Goal: Task Accomplishment & Management: Use online tool/utility

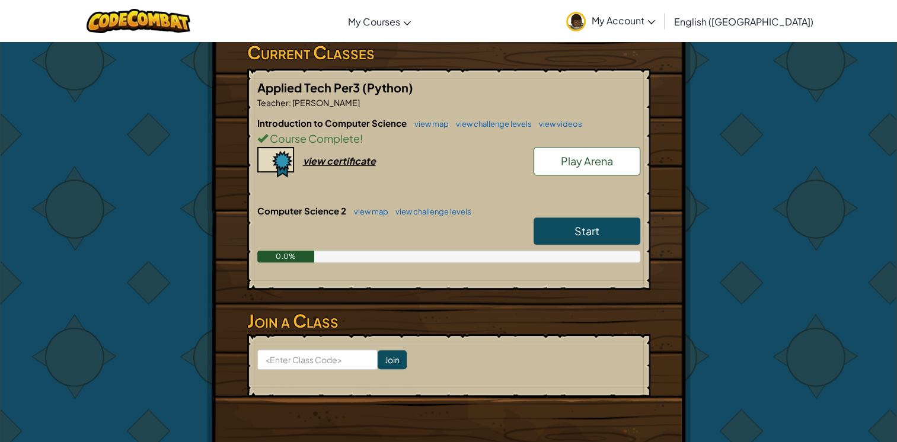
scroll to position [210, 0]
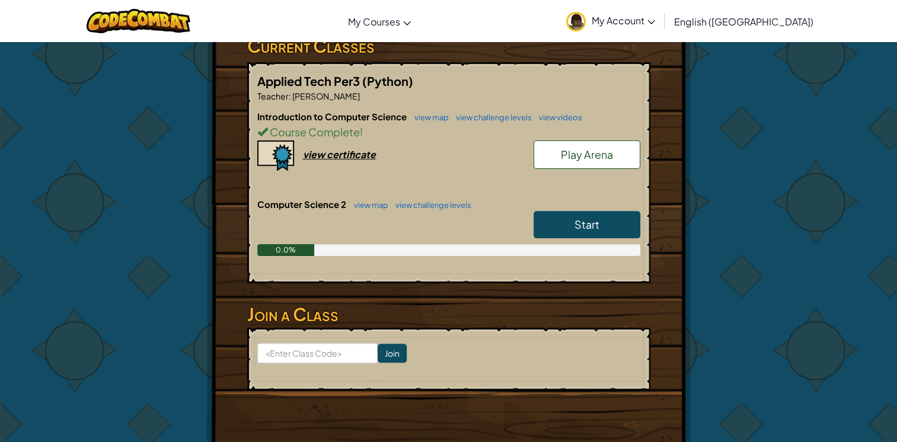
click at [571, 222] on link "Start" at bounding box center [587, 224] width 107 height 27
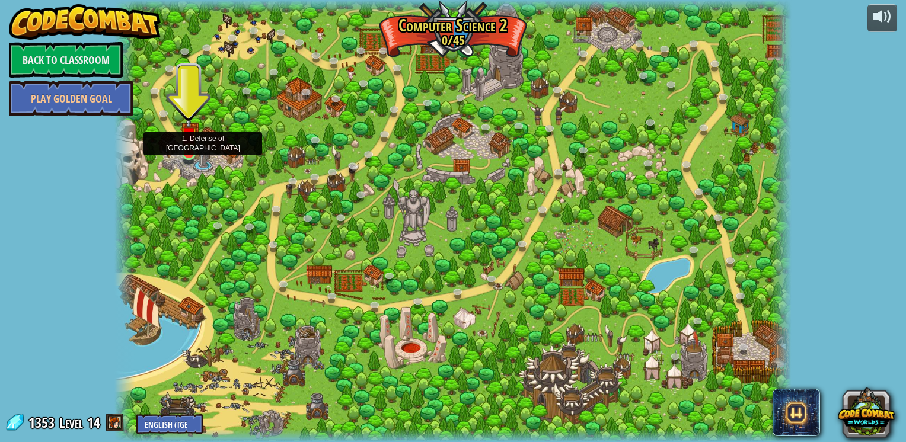
click at [187, 152] on img at bounding box center [188, 135] width 17 height 39
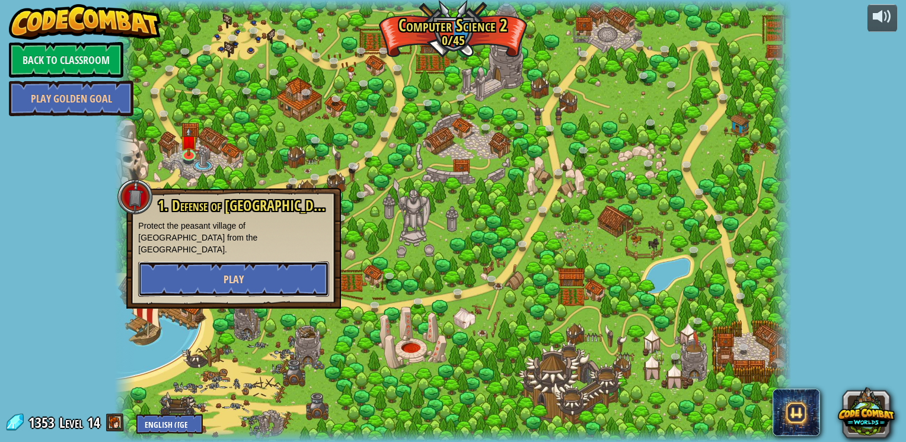
click at [251, 271] on button "Play" at bounding box center [233, 279] width 191 height 36
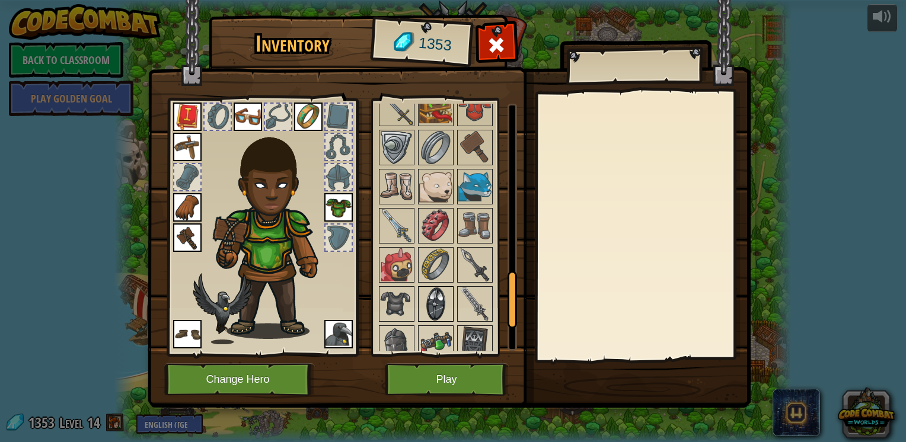
scroll to position [868, 0]
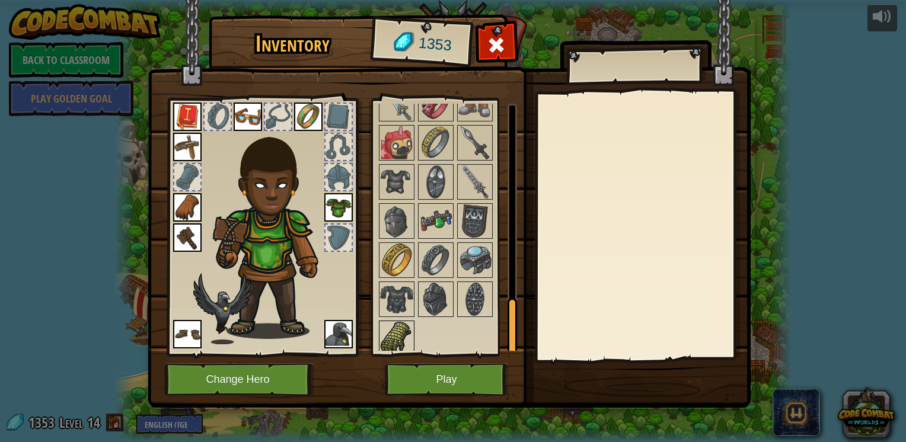
click at [403, 325] on img at bounding box center [396, 338] width 33 height 33
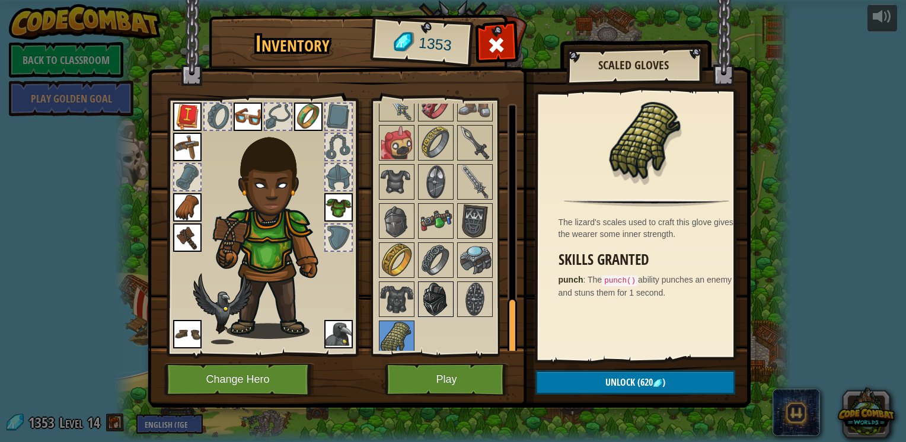
drag, startPoint x: 471, startPoint y: 305, endPoint x: 446, endPoint y: 295, distance: 26.6
drag, startPoint x: 446, startPoint y: 295, endPoint x: 435, endPoint y: 290, distance: 12.5
click at [435, 290] on img at bounding box center [435, 299] width 33 height 33
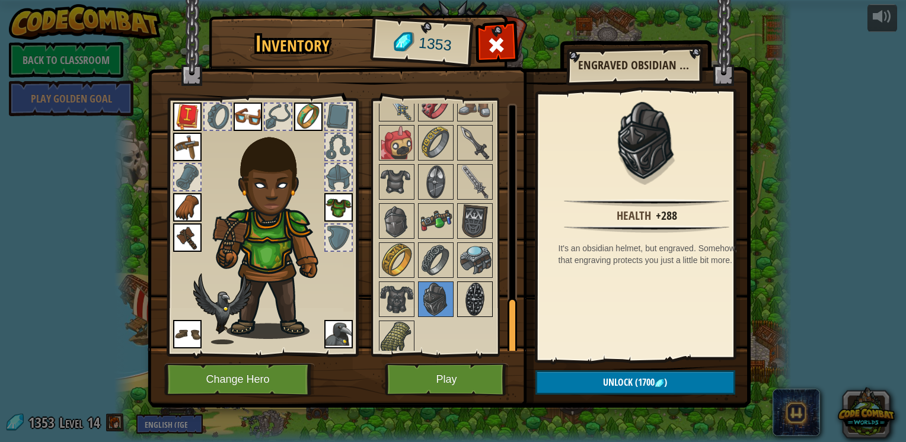
click at [470, 293] on img at bounding box center [474, 299] width 33 height 33
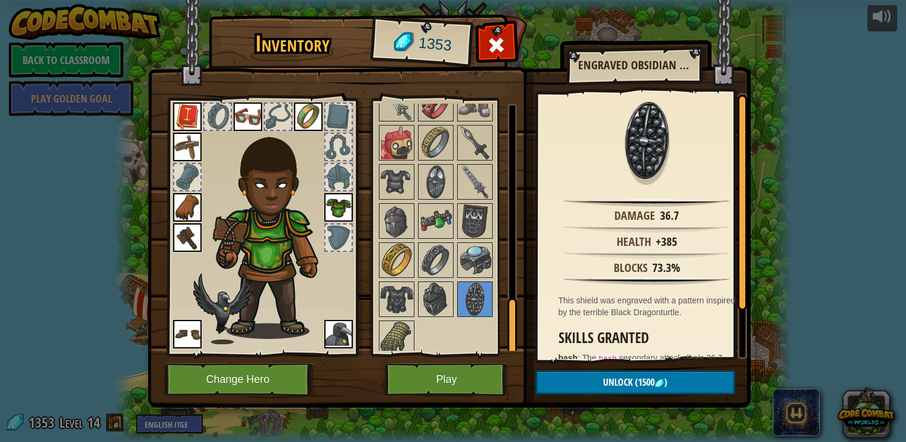
click at [404, 322] on img at bounding box center [396, 338] width 33 height 33
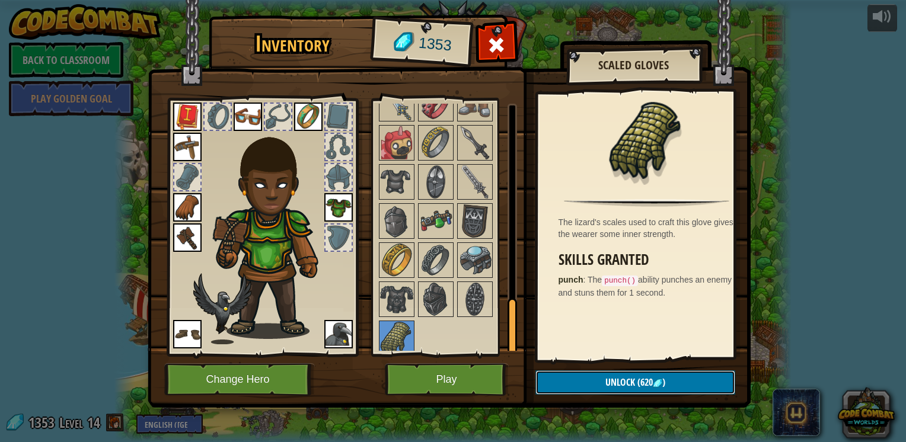
click at [609, 382] on span "Unlock" at bounding box center [620, 382] width 30 height 13
click at [667, 378] on button "Confirm" at bounding box center [635, 383] width 200 height 24
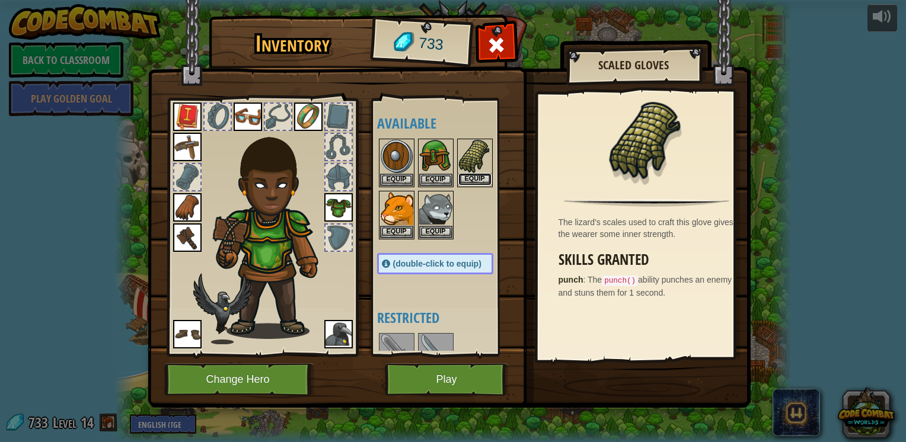
click at [478, 173] on button "Equip" at bounding box center [474, 179] width 33 height 12
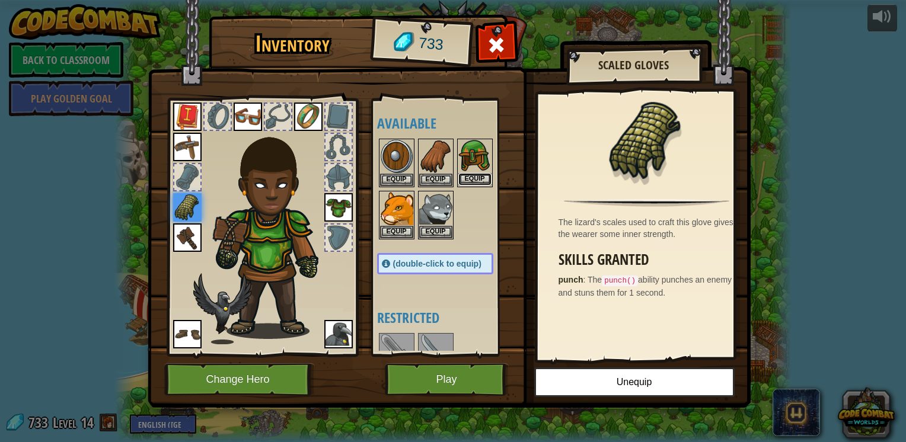
click at [477, 173] on button "Equip" at bounding box center [474, 179] width 33 height 12
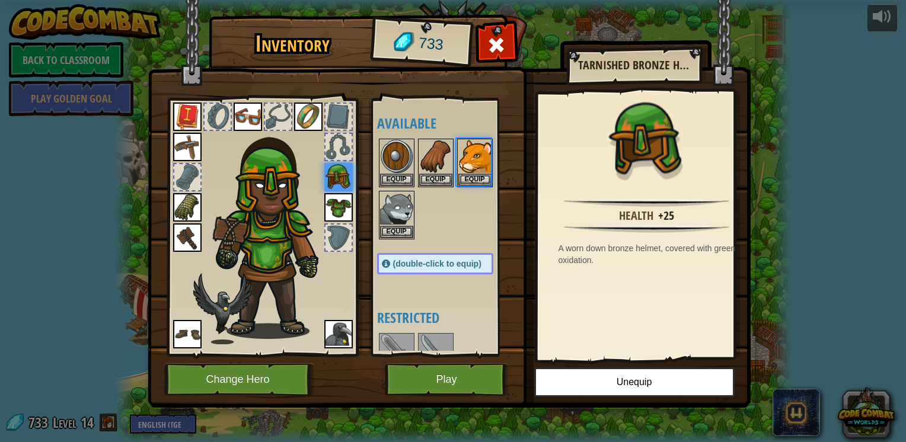
click at [477, 1] on body "powered by Back to Classroom Play Golden Goal 8. Picnic Buster (Locked) Protect…" at bounding box center [453, 0] width 906 height 1
click at [477, 174] on button "Equip" at bounding box center [474, 180] width 33 height 12
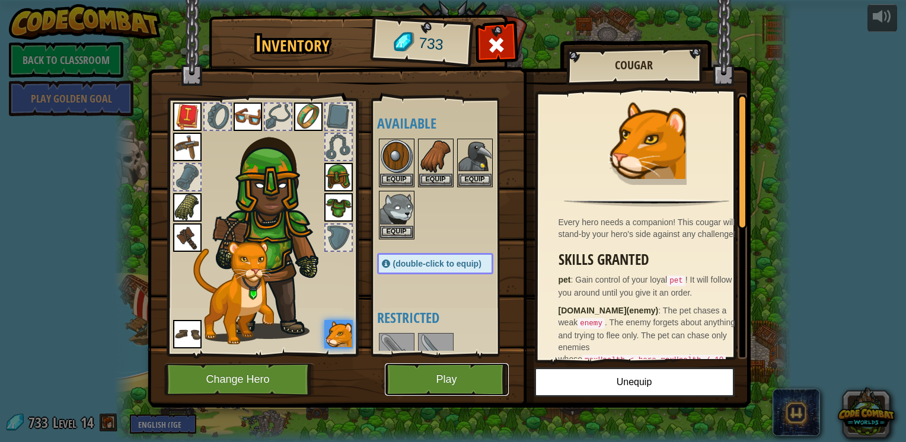
click at [440, 391] on button "Play" at bounding box center [447, 379] width 124 height 33
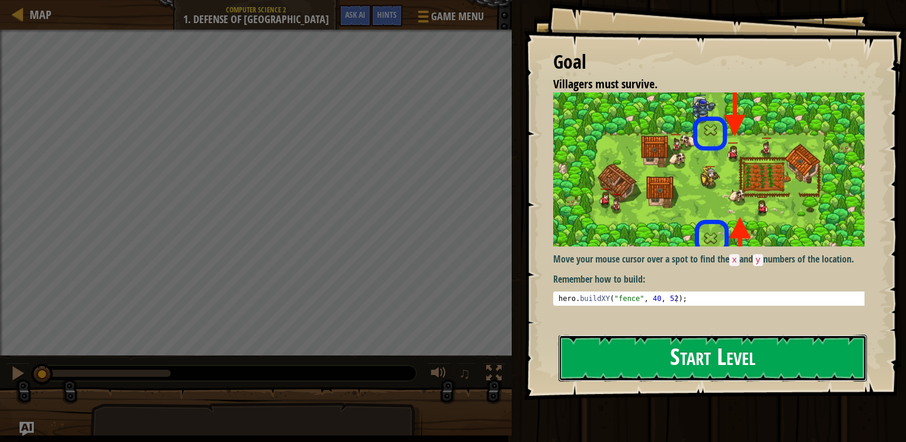
click at [702, 346] on button "Start Level" at bounding box center [712, 358] width 308 height 47
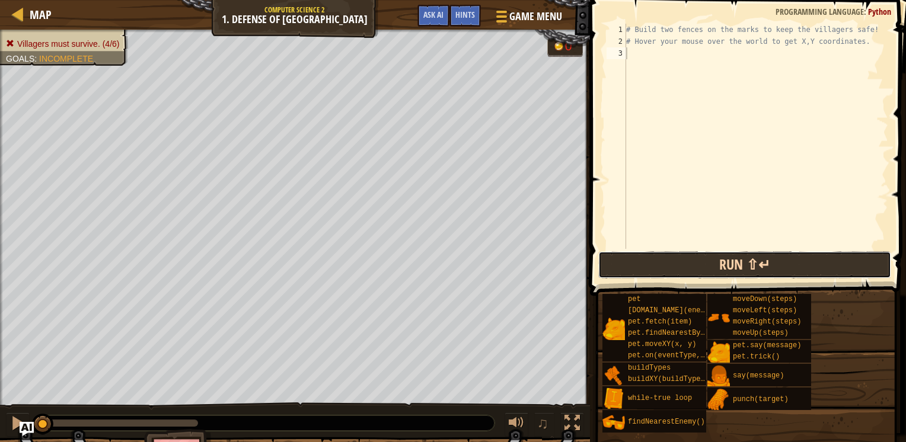
click at [647, 262] on button "Run ⇧↵" at bounding box center [744, 264] width 293 height 27
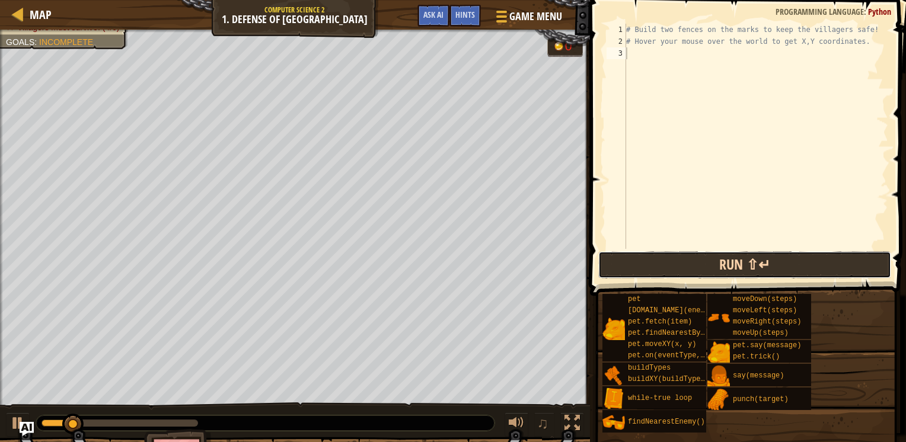
drag, startPoint x: 647, startPoint y: 262, endPoint x: 618, endPoint y: 260, distance: 28.6
click at [618, 260] on button "Run ⇧↵" at bounding box center [744, 264] width 293 height 27
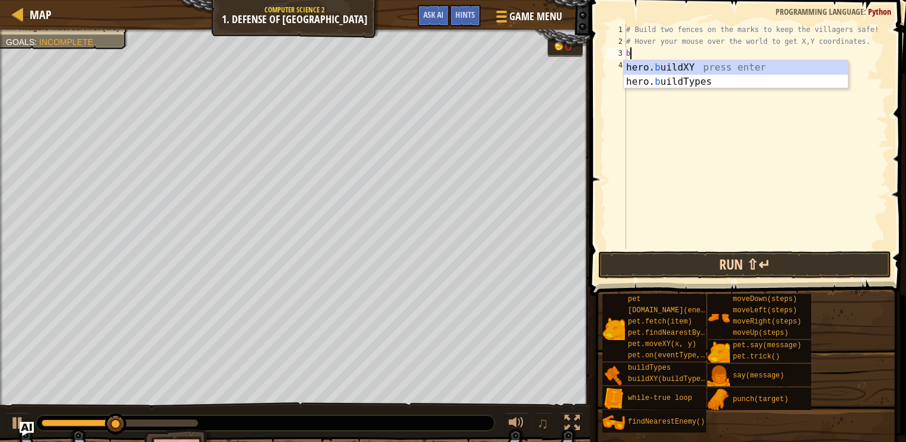
scroll to position [5, 0]
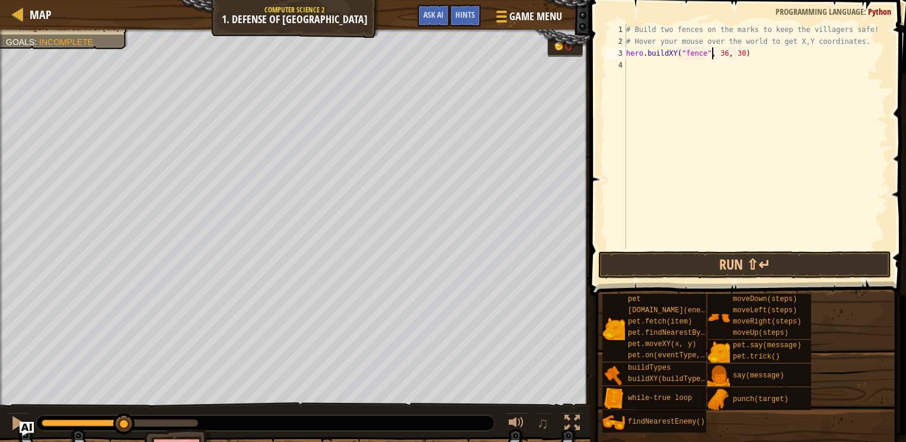
click at [711, 56] on div "# Build two fences on the marks to keep the villagers safe! # Hover your mouse …" at bounding box center [756, 148] width 264 height 249
click at [739, 56] on div "# Build two fences on the marks to keep the villagers safe! # Hover your mouse …" at bounding box center [756, 148] width 264 height 249
click at [730, 51] on div "# Build two fences on the marks to keep the villagers safe! # Hover your mouse …" at bounding box center [756, 148] width 264 height 249
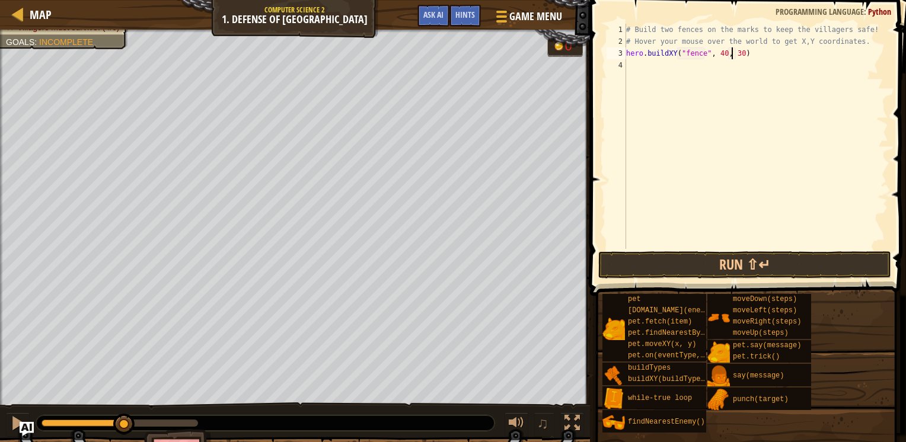
click at [730, 51] on div "# Build two fences on the marks to keep the villagers safe! # Hover your mouse …" at bounding box center [756, 148] width 264 height 249
type textarea "hero.buildXY("fence", 40, 52)"
click at [669, 261] on button "Run ⇧↵" at bounding box center [744, 264] width 293 height 27
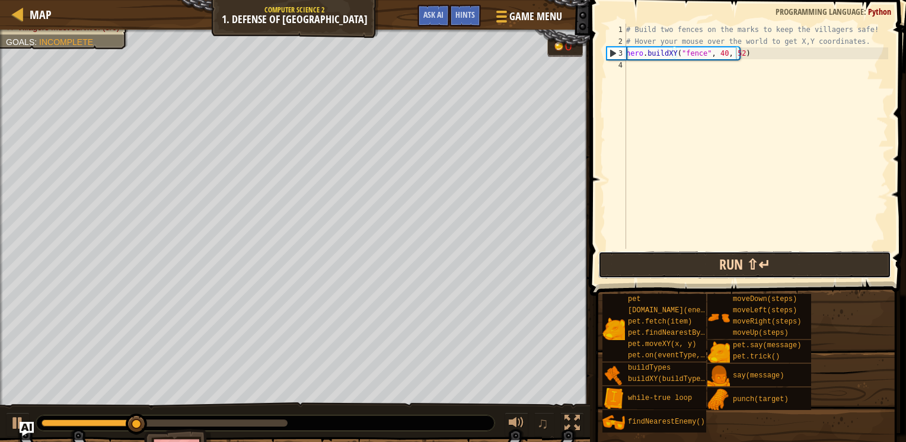
click at [669, 261] on button "Run ⇧↵" at bounding box center [744, 264] width 293 height 27
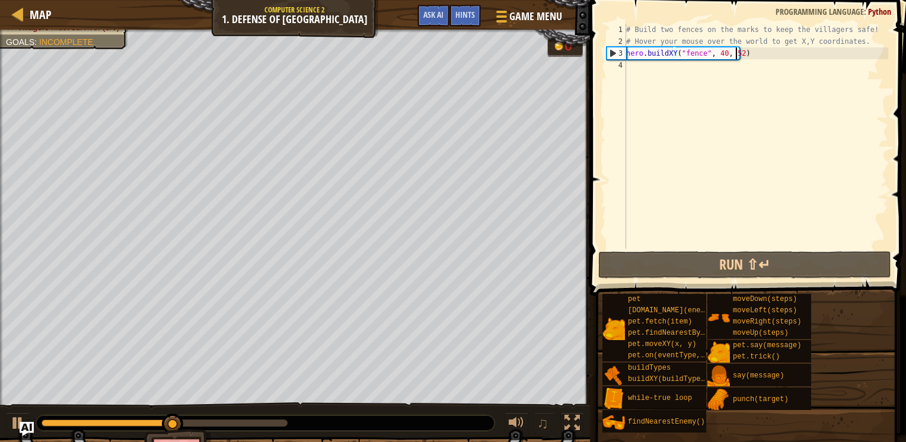
click at [749, 51] on div "# Build two fences on the marks to keep the villagers safe! # Hover your mouse …" at bounding box center [756, 148] width 264 height 249
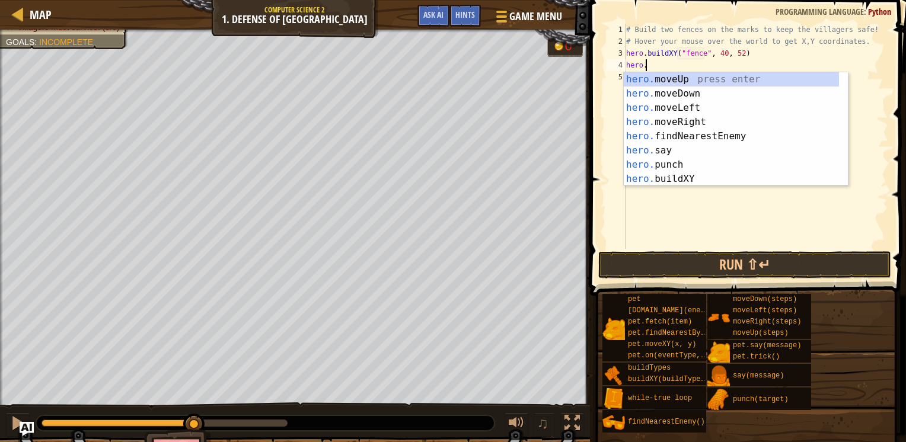
scroll to position [5, 1]
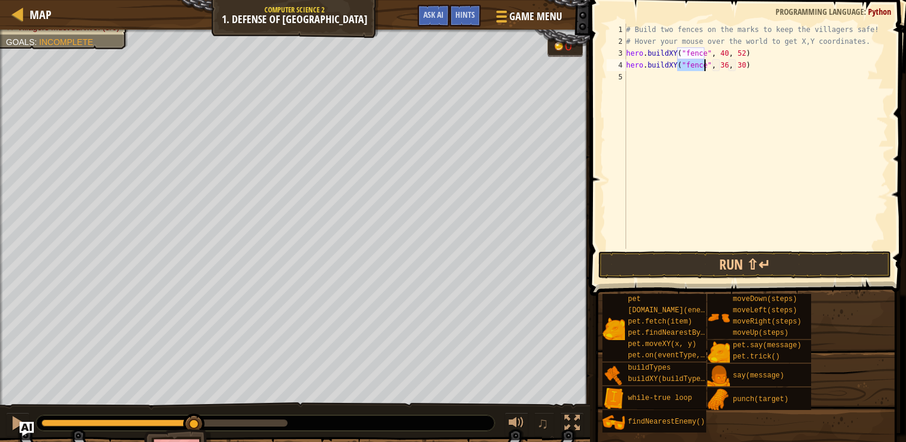
click at [714, 68] on div "# Build two fences on the marks to keep the villagers safe! # Hover your mouse …" at bounding box center [756, 148] width 264 height 249
click at [731, 64] on div "# Build two fences on the marks to keep the villagers safe! # Hover your mouse …" at bounding box center [756, 148] width 264 height 249
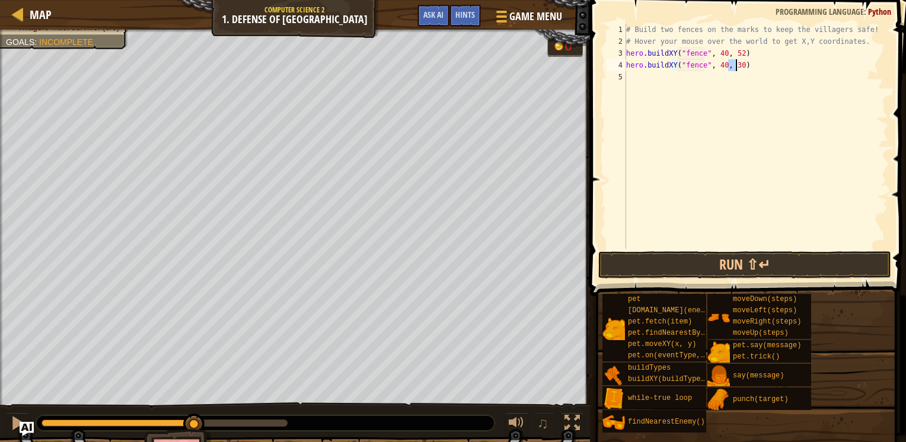
scroll to position [5, 8]
type textarea "hero.buildXY("fence", 40, 20)"
click at [759, 261] on button "Run ⇧↵" at bounding box center [744, 264] width 293 height 27
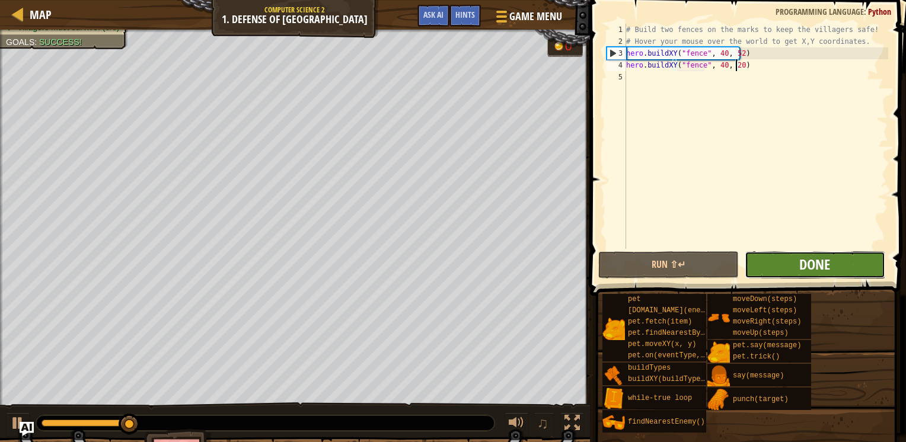
click at [813, 269] on span "Done" at bounding box center [814, 264] width 31 height 19
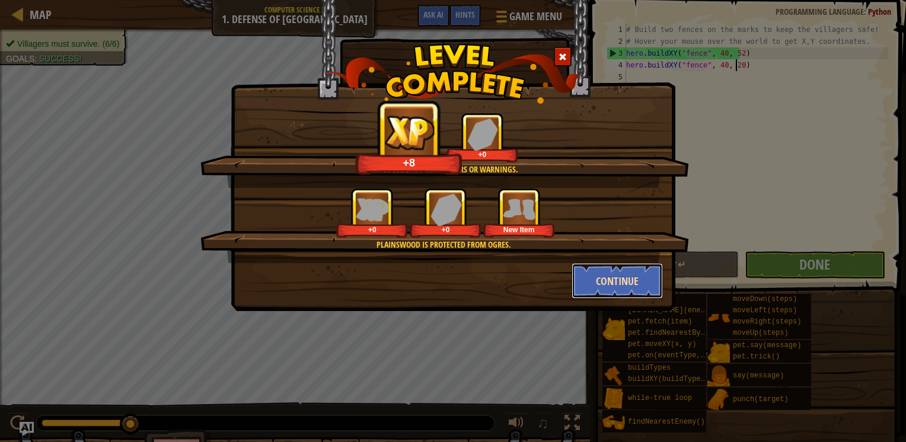
click at [621, 297] on button "Continue" at bounding box center [617, 281] width 92 height 36
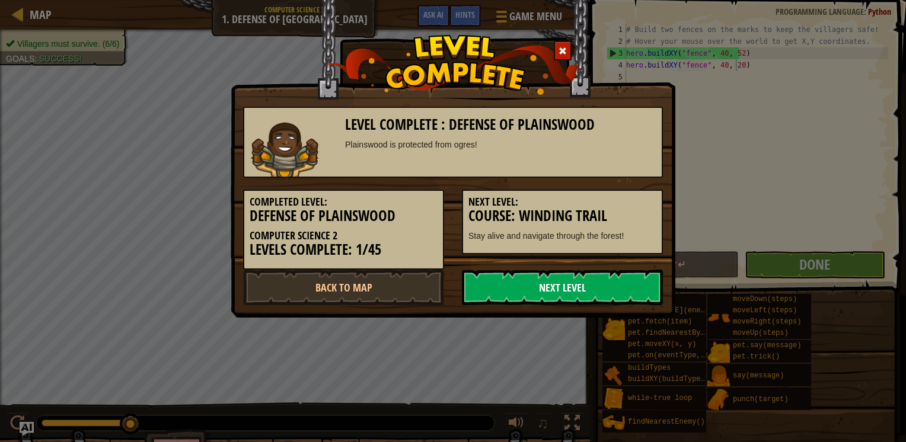
drag, startPoint x: 621, startPoint y: 297, endPoint x: 541, endPoint y: 284, distance: 81.1
click at [541, 284] on link "Next Level" at bounding box center [562, 288] width 201 height 36
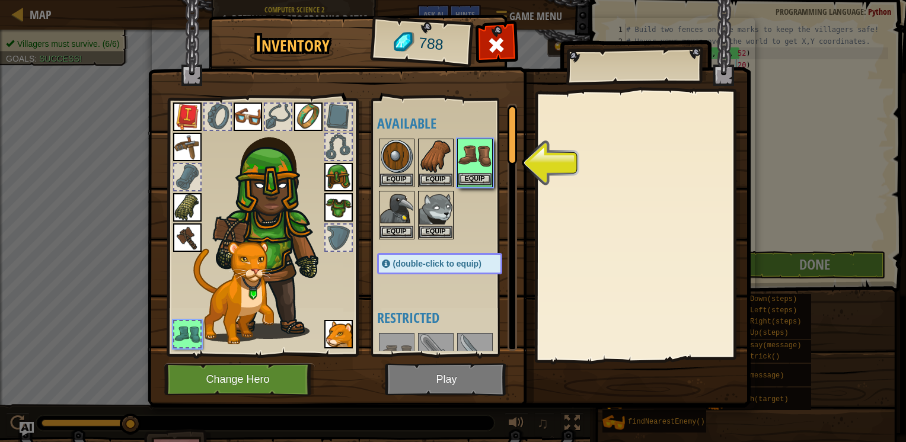
click at [474, 153] on img at bounding box center [474, 156] width 33 height 33
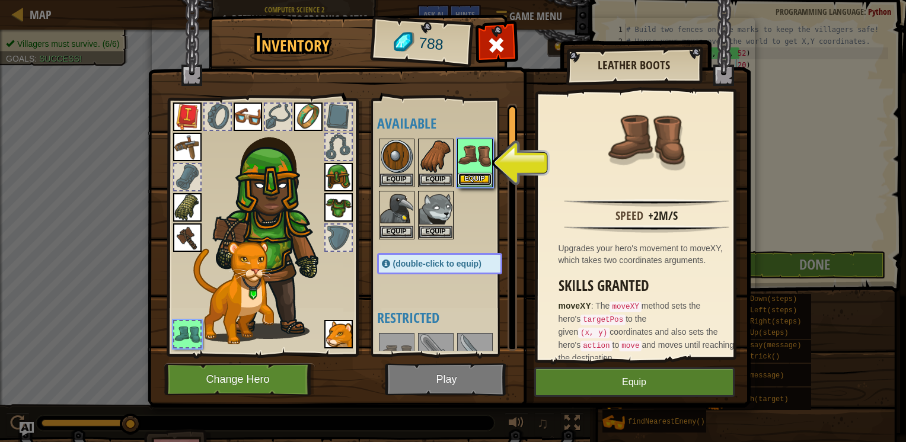
click at [482, 179] on button "Equip" at bounding box center [474, 179] width 33 height 12
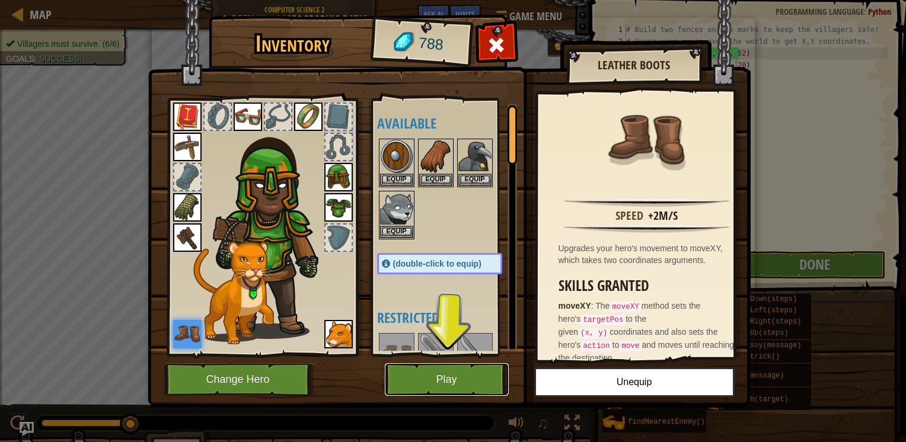
click at [443, 376] on button "Play" at bounding box center [447, 379] width 124 height 33
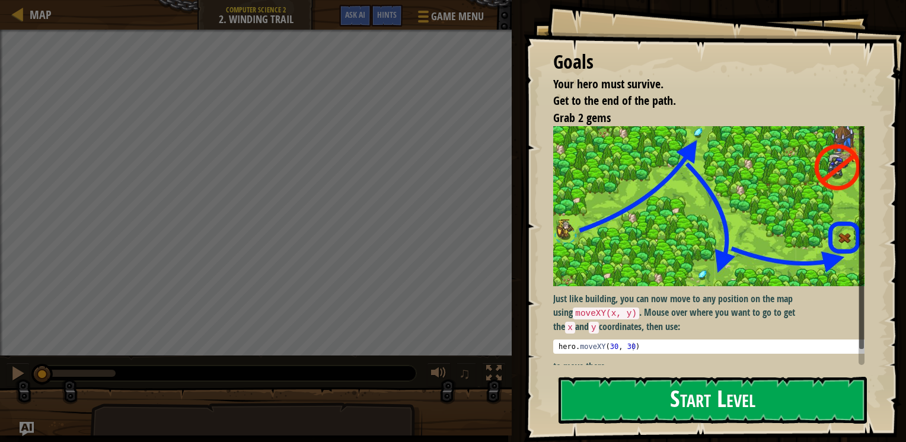
click at [651, 389] on button "Start Level" at bounding box center [712, 400] width 308 height 47
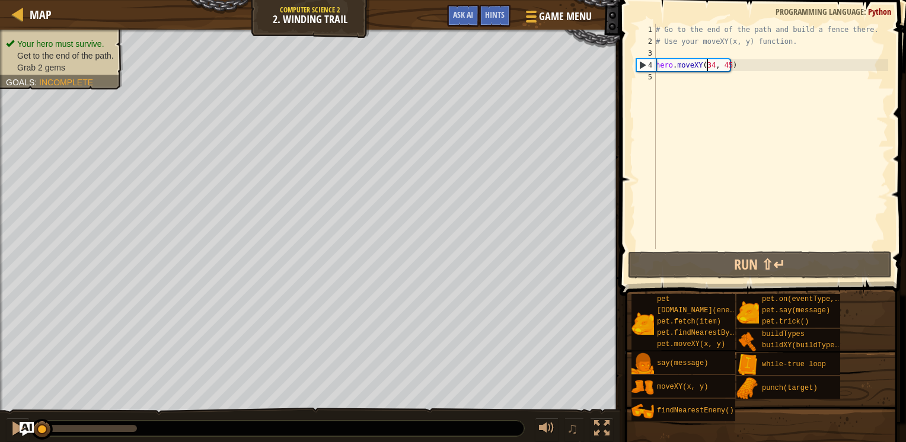
click at [708, 70] on div "# Go to the end of the path and build a fence there. # Use your moveXY(x, y) fu…" at bounding box center [770, 148] width 235 height 249
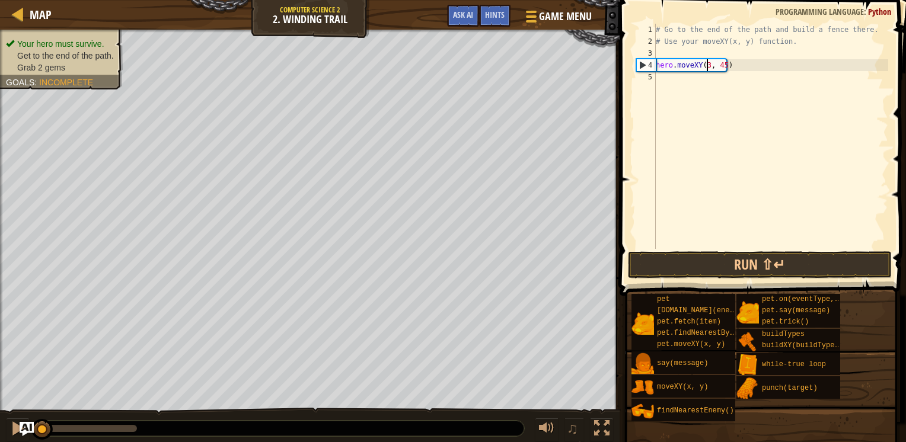
scroll to position [5, 4]
click at [722, 63] on div "# Go to the end of the path and build a fence there. # Use your moveXY(x, y) fu…" at bounding box center [770, 148] width 235 height 249
type textarea "hero.moveXY(36, 60)"
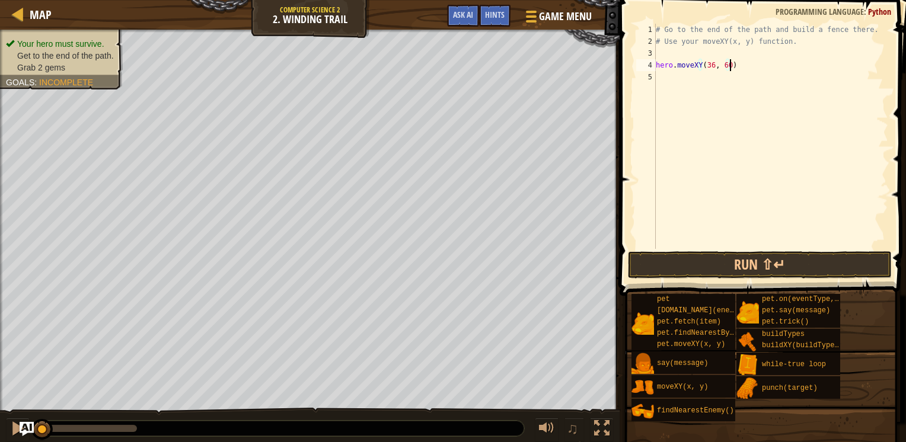
click at [778, 65] on div "# Go to the end of the path and build a fence there. # Use your moveXY(x, y) fu…" at bounding box center [770, 148] width 235 height 249
click at [722, 77] on div "# Go to the end of the path and build a fence there. # Use your moveXY(x, y) fu…" at bounding box center [770, 148] width 235 height 249
type textarea "hero.moveXY(37, 13)"
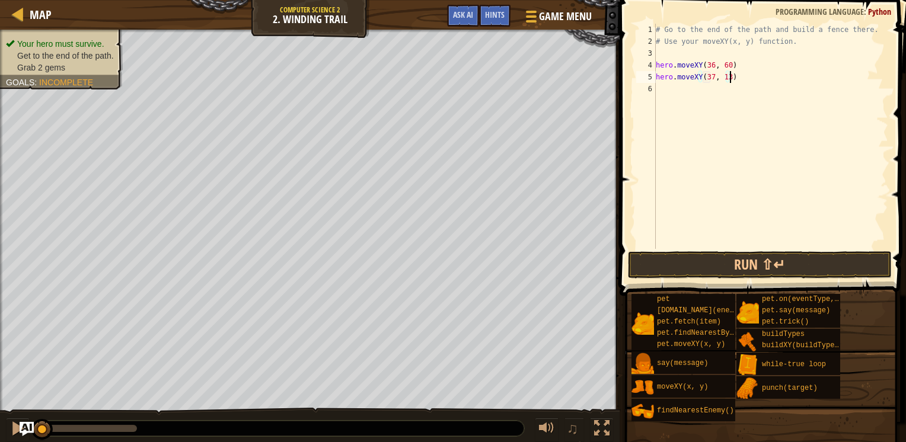
click at [747, 79] on div "# Go to the end of the path and build a fence there. # Use your moveXY(x, y) fu…" at bounding box center [770, 148] width 235 height 249
click at [718, 94] on div "# Go to the end of the path and build a fence there. # Use your moveXY(x, y) fu…" at bounding box center [770, 148] width 235 height 249
type textarea "hero.moveXY(72, 25)"
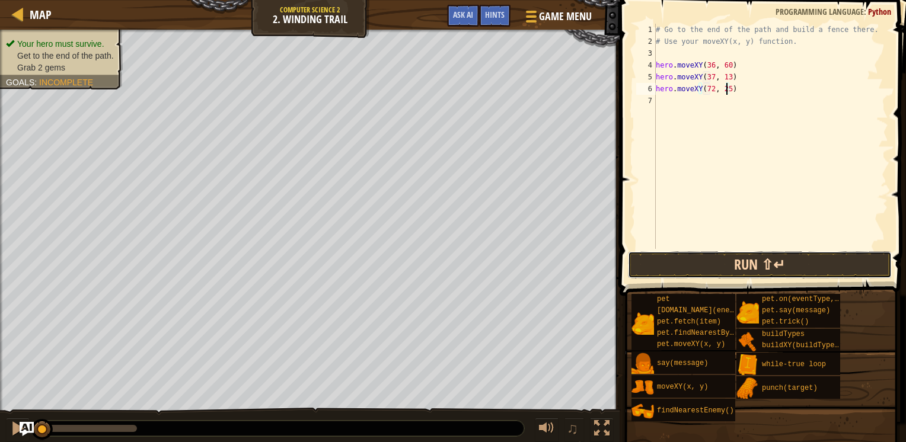
click at [673, 268] on button "Run ⇧↵" at bounding box center [760, 264] width 264 height 27
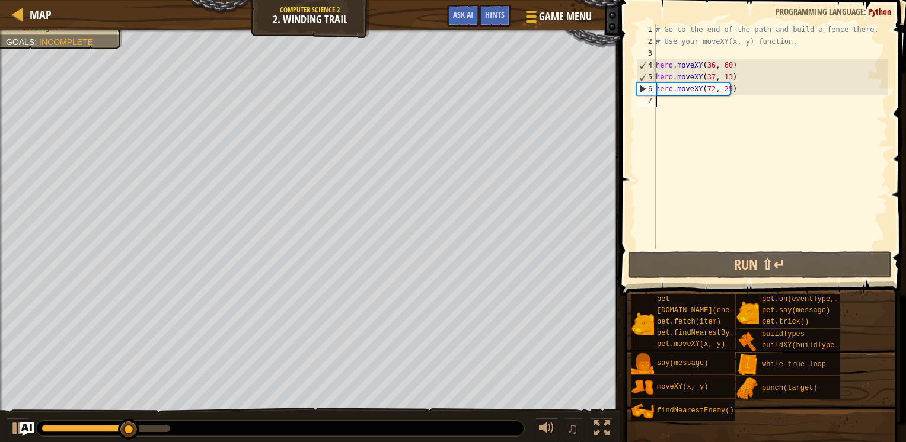
drag, startPoint x: 673, startPoint y: 268, endPoint x: 647, endPoint y: 246, distance: 34.1
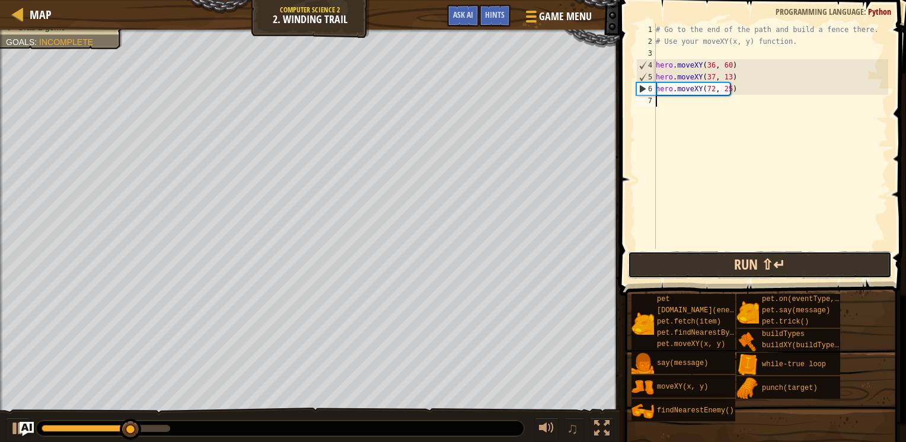
click at [671, 261] on button "Run ⇧↵" at bounding box center [760, 264] width 264 height 27
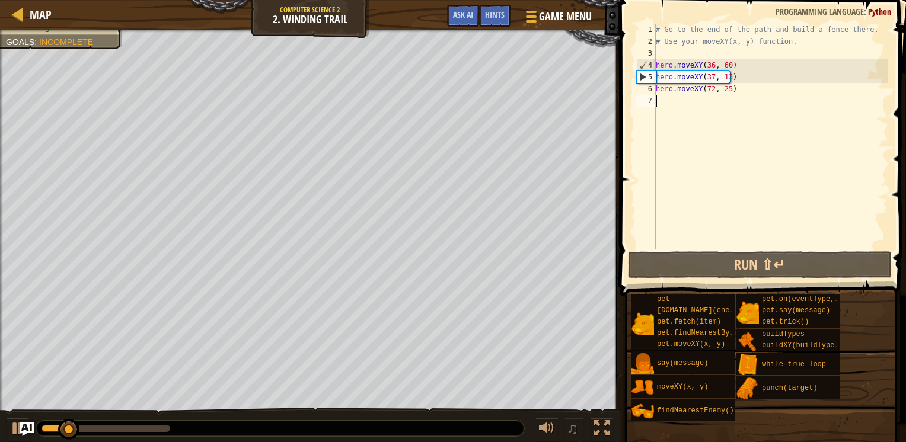
click at [761, 237] on div "# Go to the end of the path and build a fence there. # Use your moveXY(x, y) fu…" at bounding box center [770, 148] width 235 height 249
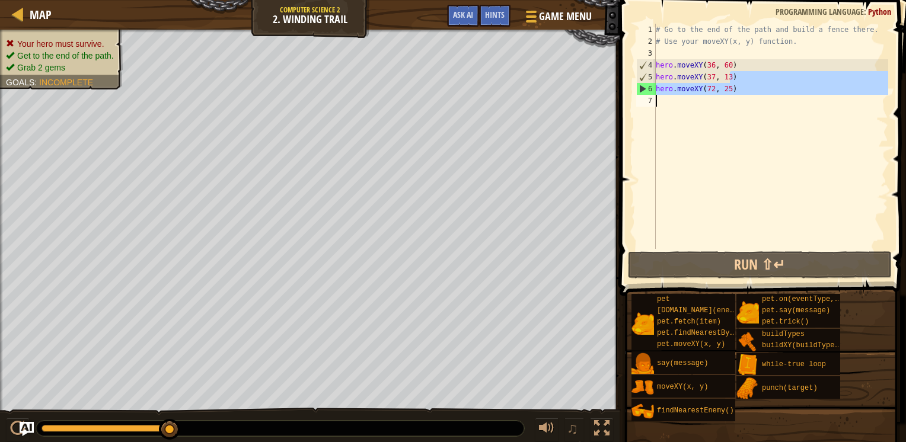
click at [709, 87] on div "# Go to the end of the path and build a fence there. # Use your moveXY(x, y) fu…" at bounding box center [770, 136] width 235 height 225
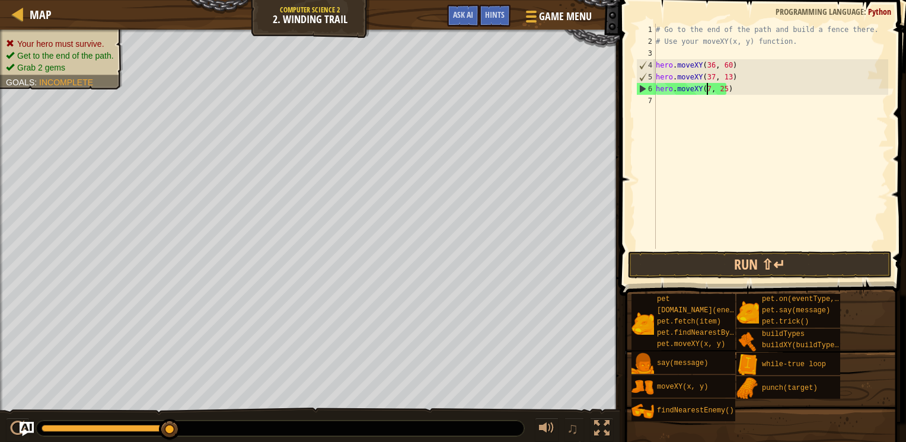
scroll to position [5, 4]
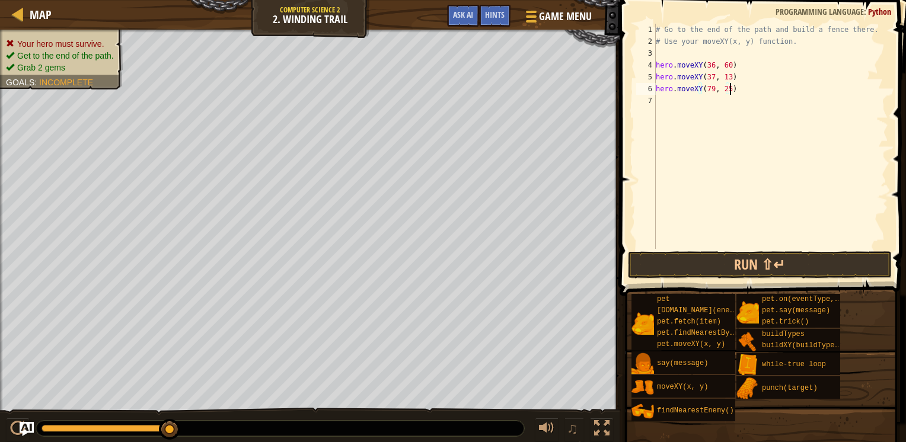
click at [730, 91] on div "# Go to the end of the path and build a fence there. # Use your moveXY(x, y) fu…" at bounding box center [770, 148] width 235 height 249
click at [726, 89] on div "# Go to the end of the path and build a fence there. # Use your moveXY(x, y) fu…" at bounding box center [770, 148] width 235 height 249
type textarea "hero.moveXY(79, 17)"
click at [666, 255] on button "Run ⇧↵" at bounding box center [760, 264] width 264 height 27
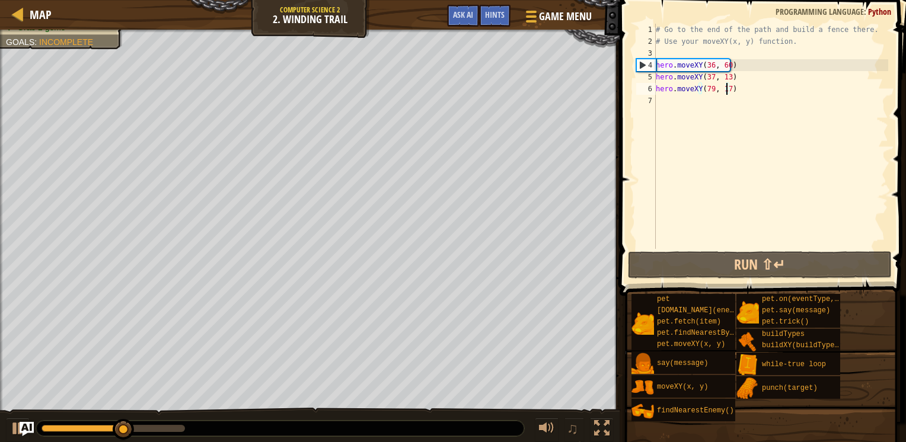
drag, startPoint x: 666, startPoint y: 255, endPoint x: 647, endPoint y: 139, distance: 117.7
click at [726, 87] on div "# Go to the end of the path and build a fence there. # Use your moveXY(x, y) fu…" at bounding box center [770, 148] width 235 height 249
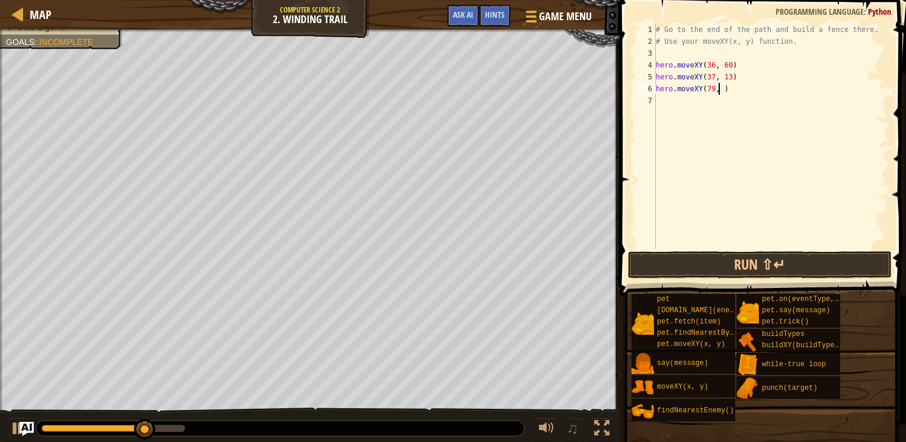
scroll to position [5, 5]
type textarea "hero.moveXY(79, 20)"
click at [673, 269] on button "Run ⇧↵" at bounding box center [760, 264] width 264 height 27
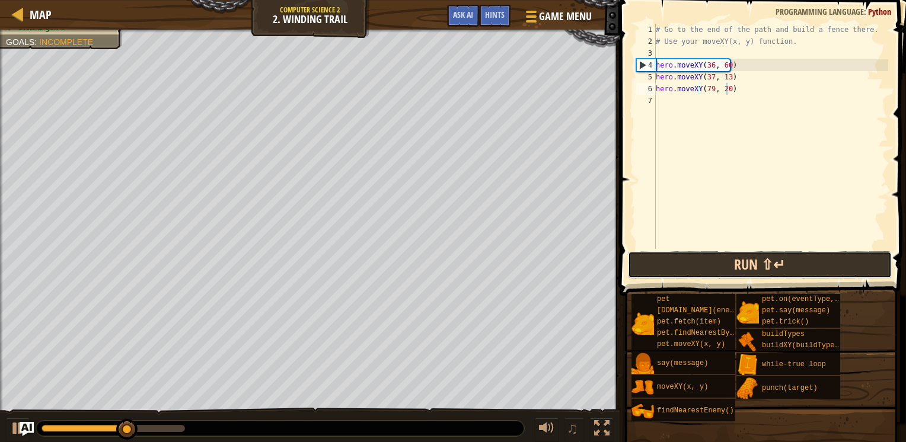
click at [681, 266] on button "Run ⇧↵" at bounding box center [760, 264] width 264 height 27
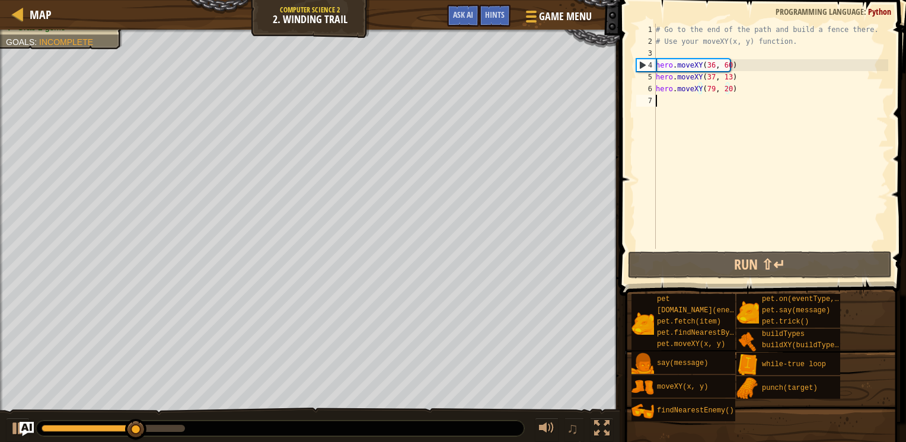
click at [711, 97] on div "# Go to the end of the path and build a fence there. # Use your moveXY(x, y) fu…" at bounding box center [770, 148] width 235 height 249
click at [709, 87] on div "# Go to the end of the path and build a fence there. # Use your moveXY(x, y) fu…" at bounding box center [770, 148] width 235 height 249
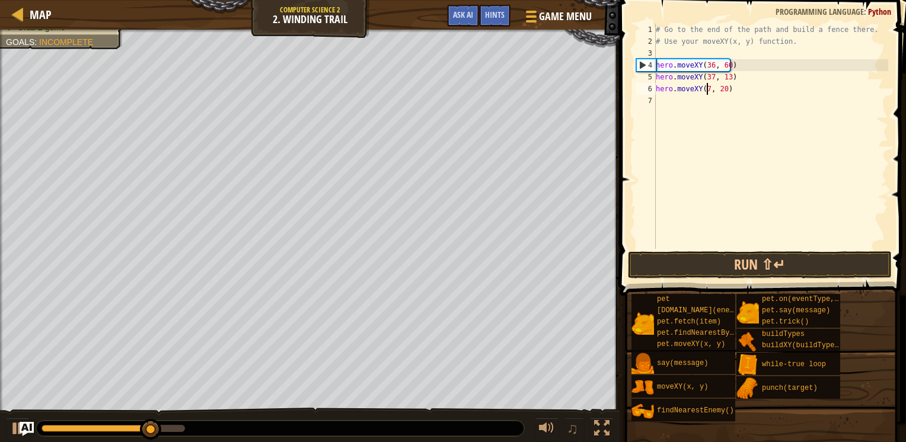
scroll to position [5, 4]
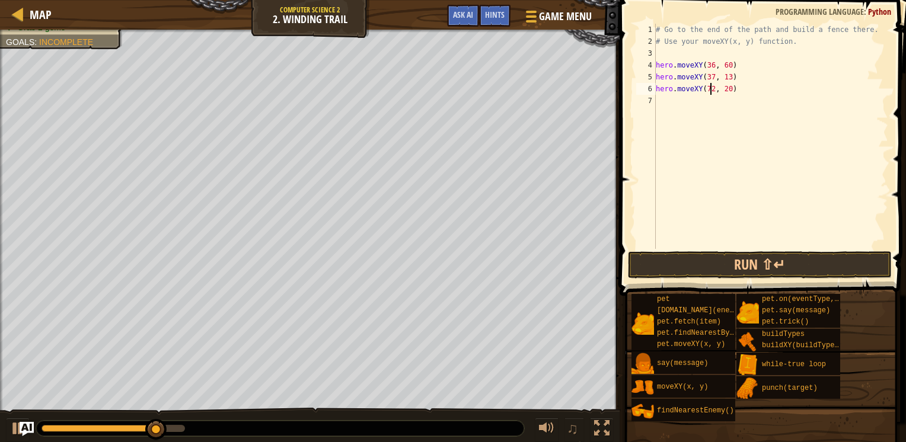
click at [723, 86] on div "# Go to the end of the path and build a fence there. # Use your moveXY(x, y) fu…" at bounding box center [770, 148] width 235 height 249
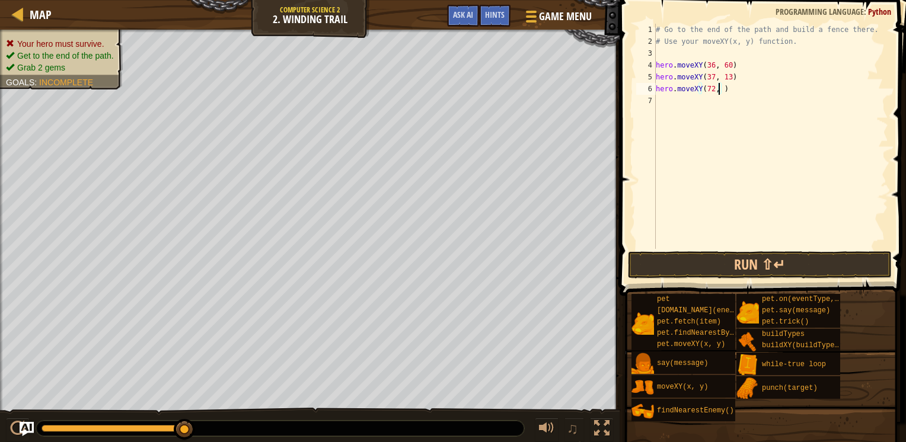
scroll to position [5, 5]
type textarea "hero.moveXY(72, 25)"
click at [738, 89] on div "# Go to the end of the path and build a fence there. # Use your moveXY(x, y) fu…" at bounding box center [770, 148] width 235 height 249
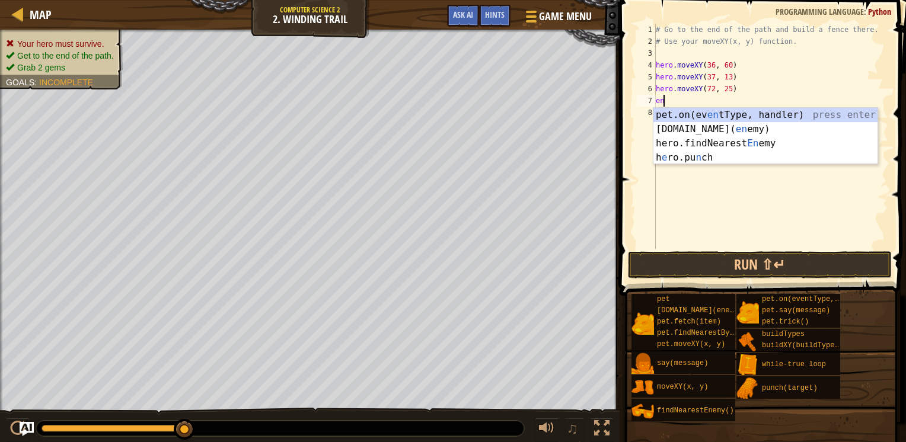
type textarea "ene"
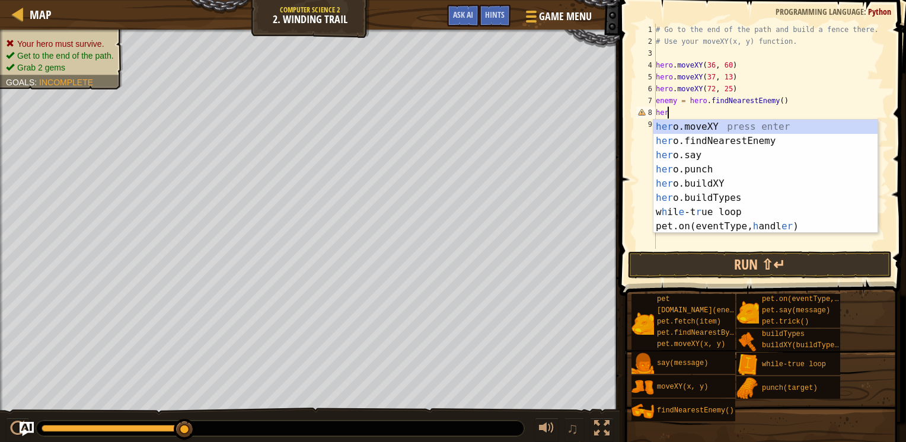
type textarea "h"
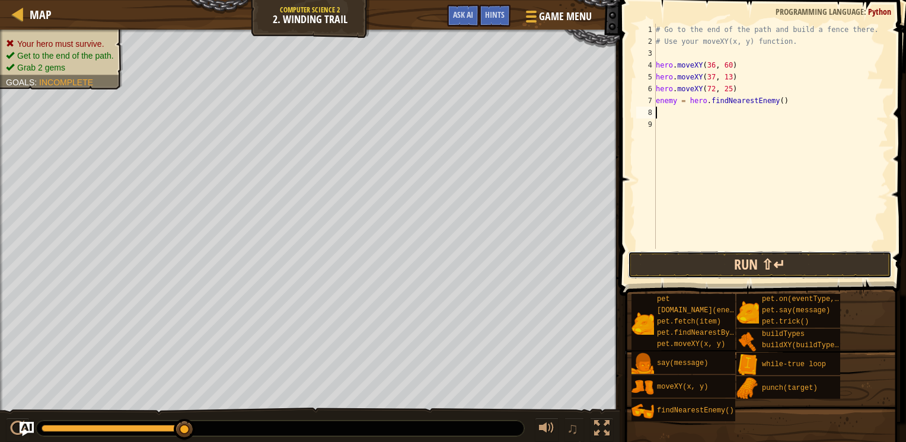
click at [745, 271] on button "Run ⇧↵" at bounding box center [760, 264] width 264 height 27
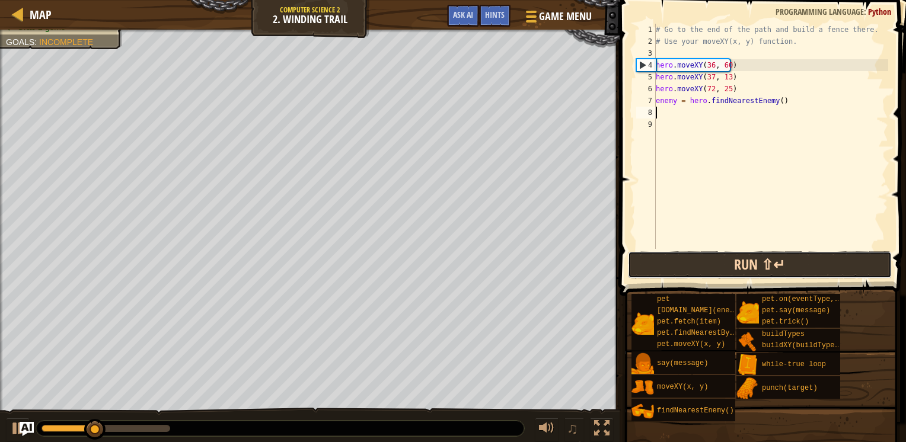
click at [745, 271] on button "Run ⇧↵" at bounding box center [760, 264] width 264 height 27
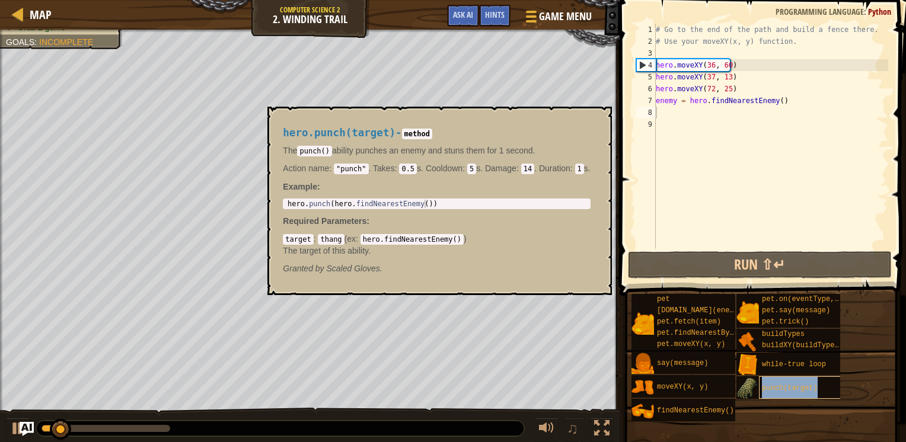
click at [789, 389] on span "punch(target)" at bounding box center [790, 388] width 56 height 8
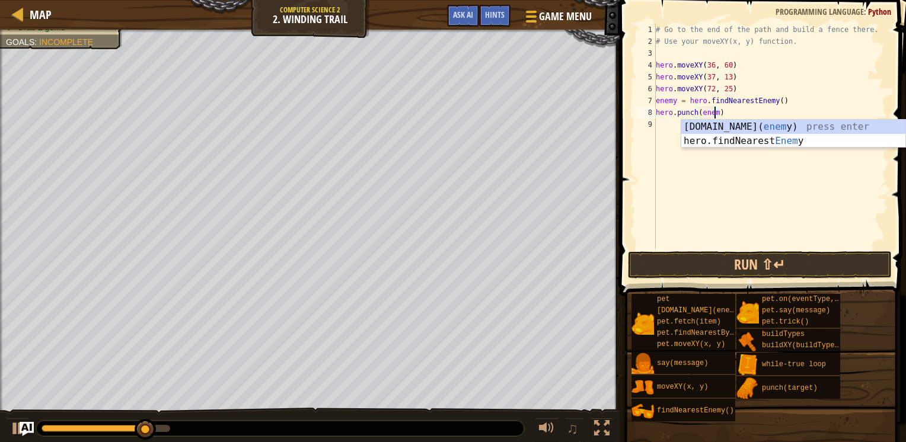
scroll to position [5, 5]
type textarea "hero.punch(enemy)"
click at [726, 261] on button "Run ⇧↵" at bounding box center [760, 264] width 264 height 27
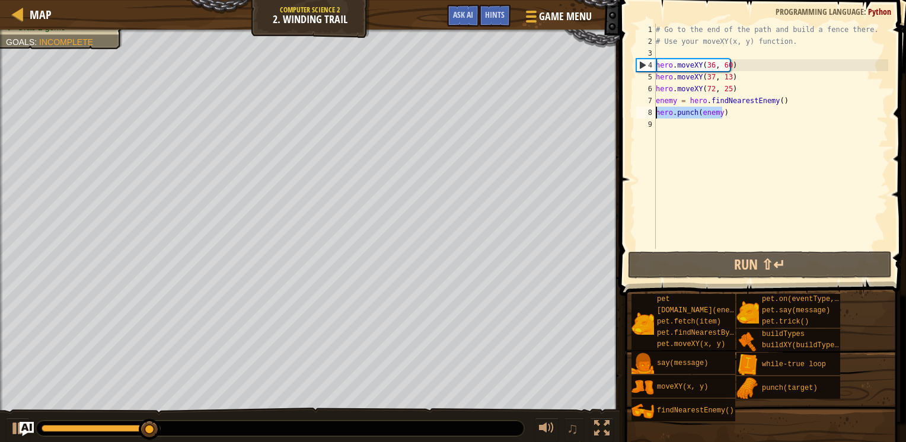
drag, startPoint x: 722, startPoint y: 115, endPoint x: 656, endPoint y: 115, distance: 65.8
click at [656, 115] on div "# Go to the end of the path and build a fence there. # Use your moveXY(x, y) fu…" at bounding box center [770, 148] width 235 height 249
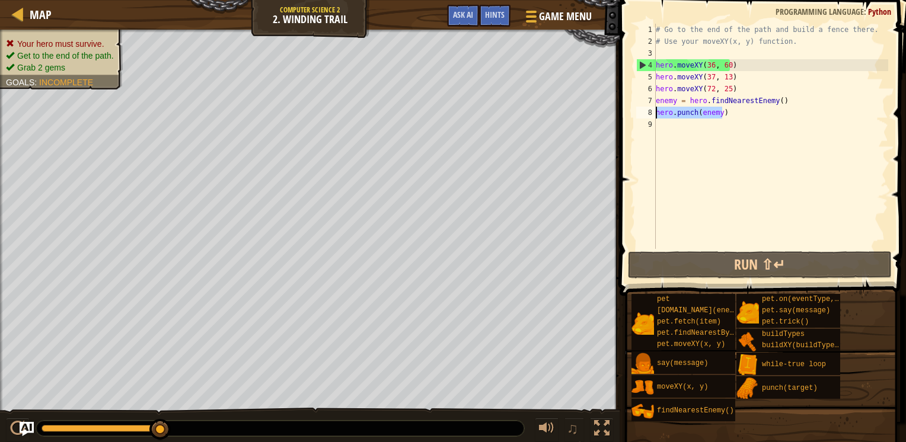
click at [737, 115] on div "# Go to the end of the path and build a fence there. # Use your moveXY(x, y) fu…" at bounding box center [770, 136] width 235 height 225
paste textarea "hero.punch(enemy)"
type textarea "hero.punch(enemy)"
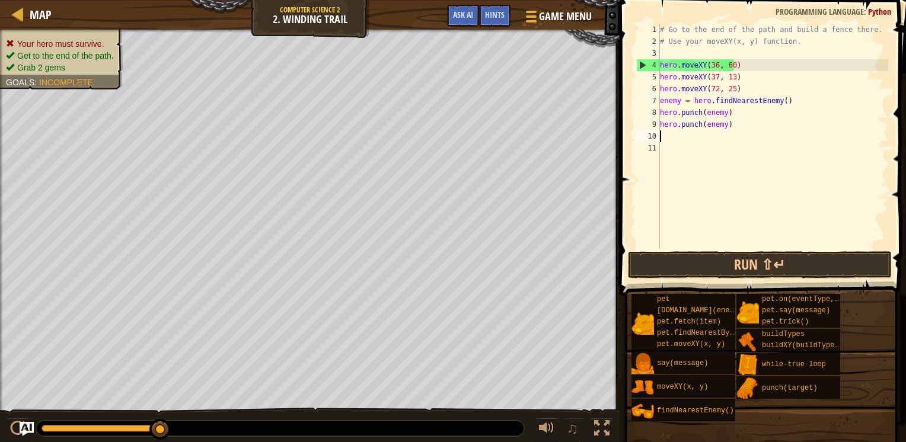
paste textarea "hero.punch(enemy)"
type textarea "hero.punch(enemy)"
paste textarea "hero.punch(enemy)"
type textarea "hero.punch(enemy)"
paste textarea "hero.punch(enemy)"
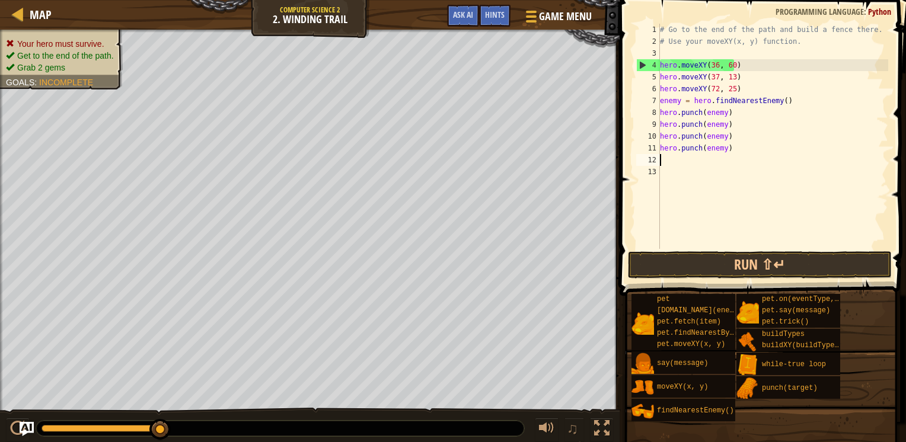
type textarea "hero.punch(enemy)"
paste textarea "hero.punch(enemy)"
type textarea "hero.punch(enemy)"
paste textarea "hero.punch(enemy)"
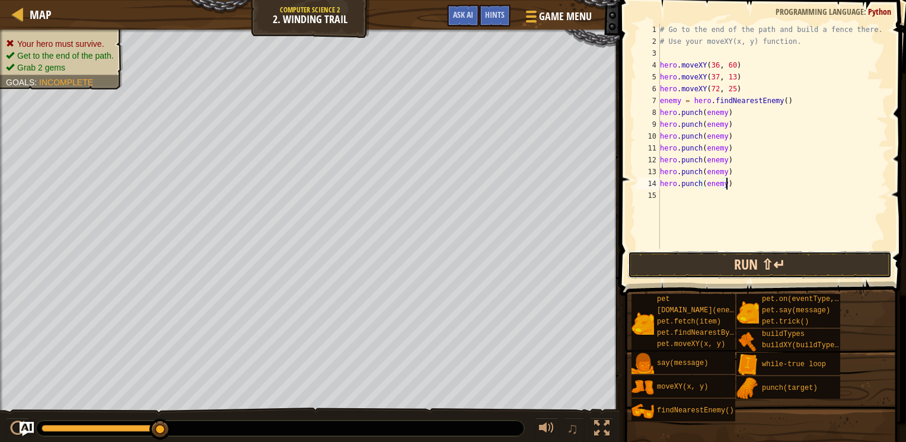
click at [736, 269] on button "Run ⇧↵" at bounding box center [760, 264] width 264 height 27
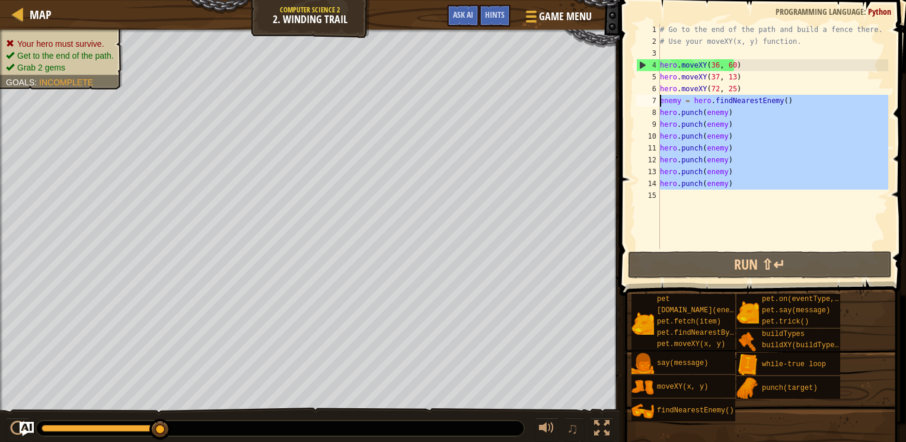
drag, startPoint x: 743, startPoint y: 190, endPoint x: 656, endPoint y: 103, distance: 123.2
click at [656, 103] on div "hero.punch(enemy) 1 2 3 4 5 6 7 8 9 10 11 12 13 14 15 # Go to the end of the pa…" at bounding box center [761, 136] width 254 height 225
type textarea "enemy = hero.findNearestEnemy() hero.punch(enemy)"
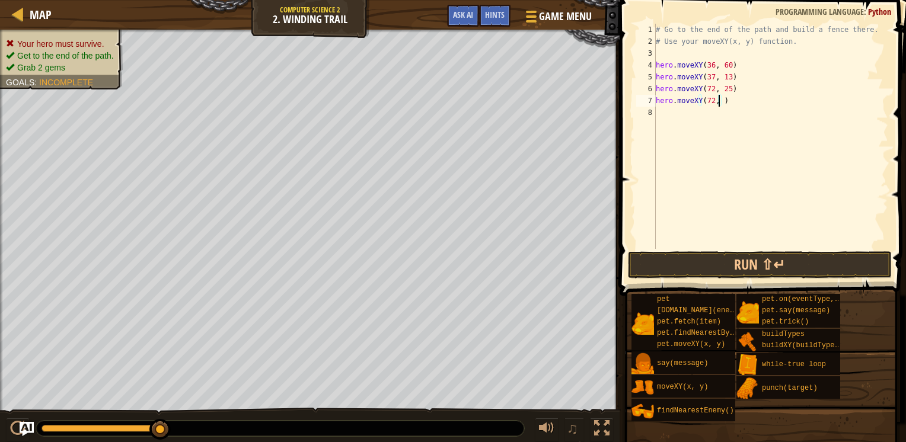
scroll to position [5, 5]
click at [647, 261] on button "Run ⇧↵" at bounding box center [760, 264] width 264 height 27
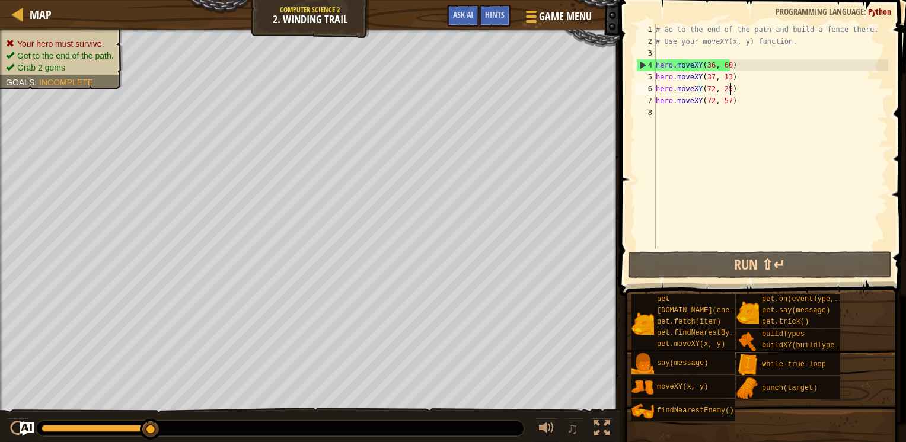
drag, startPoint x: 750, startPoint y: 94, endPoint x: 742, endPoint y: 94, distance: 7.7
click at [742, 94] on div "# Go to the end of the path and build a fence there. # Use your moveXY(x, y) fu…" at bounding box center [770, 148] width 235 height 249
drag, startPoint x: 746, startPoint y: 103, endPoint x: 688, endPoint y: 102, distance: 58.1
click at [688, 102] on div "# Go to the end of the path and build a fence there. # Use your moveXY(x, y) fu…" at bounding box center [770, 148] width 235 height 249
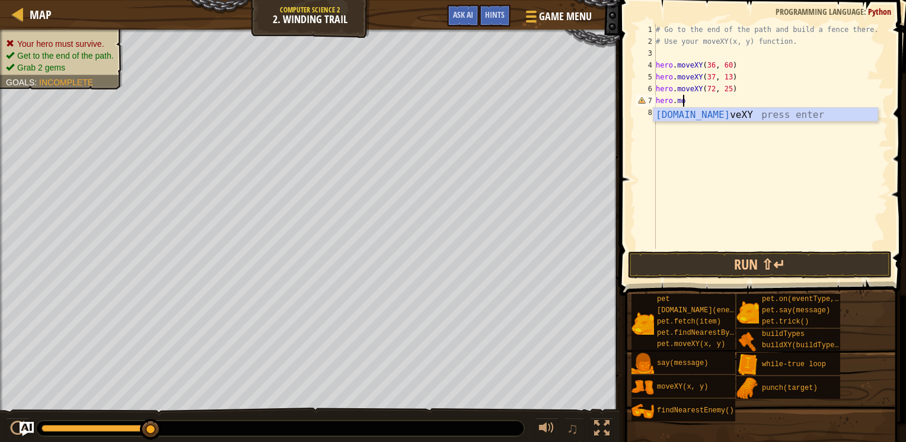
scroll to position [5, 1]
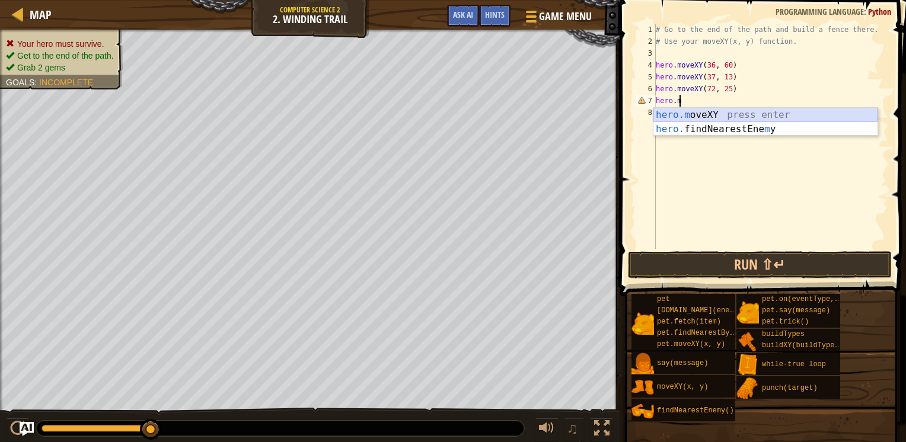
click at [689, 108] on div "hero.m oveXY press enter hero. findNearestEne m y press enter" at bounding box center [765, 136] width 224 height 57
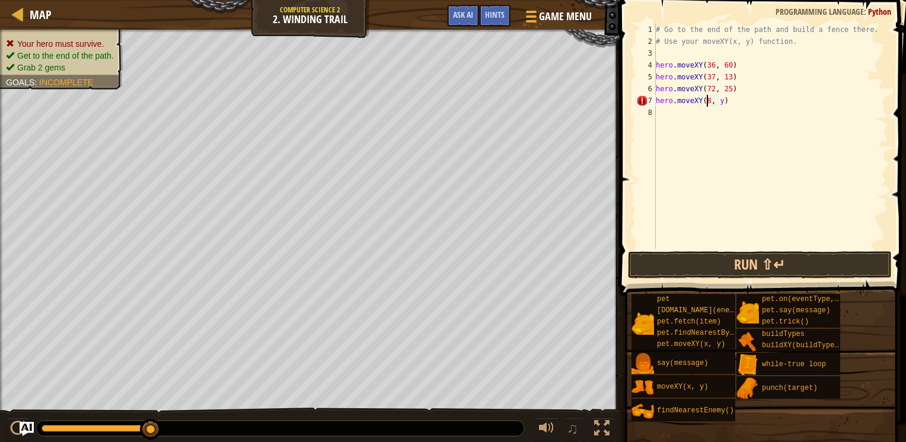
scroll to position [5, 5]
click at [723, 101] on div "# Go to the end of the path and build a fence there. # Use your moveXY(x, y) fu…" at bounding box center [770, 148] width 235 height 249
click at [702, 271] on button "Run ⇧↵" at bounding box center [760, 264] width 264 height 27
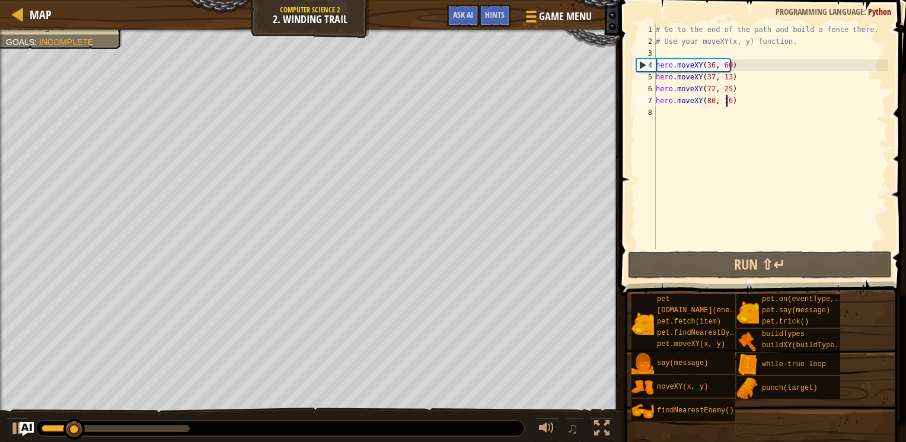
click at [705, 98] on div "# Go to the end of the path and build a fence there. # Use your moveXY(x, y) fu…" at bounding box center [770, 148] width 235 height 249
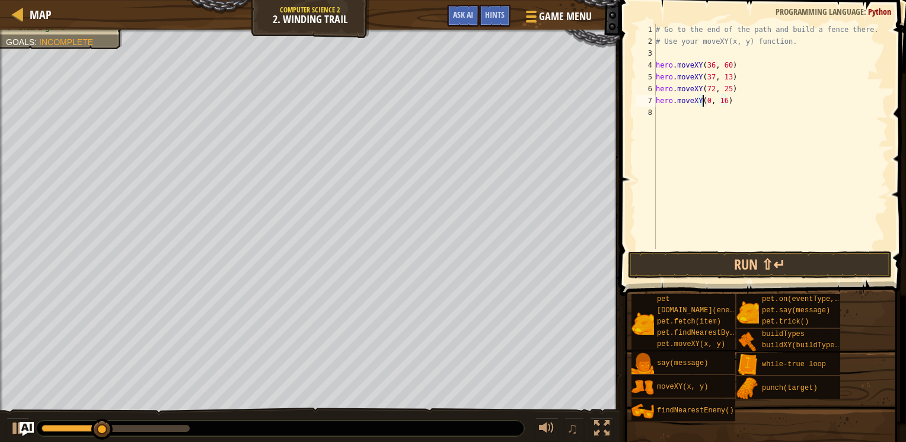
scroll to position [5, 4]
click at [702, 270] on button "Run ⇧↵" at bounding box center [760, 264] width 264 height 27
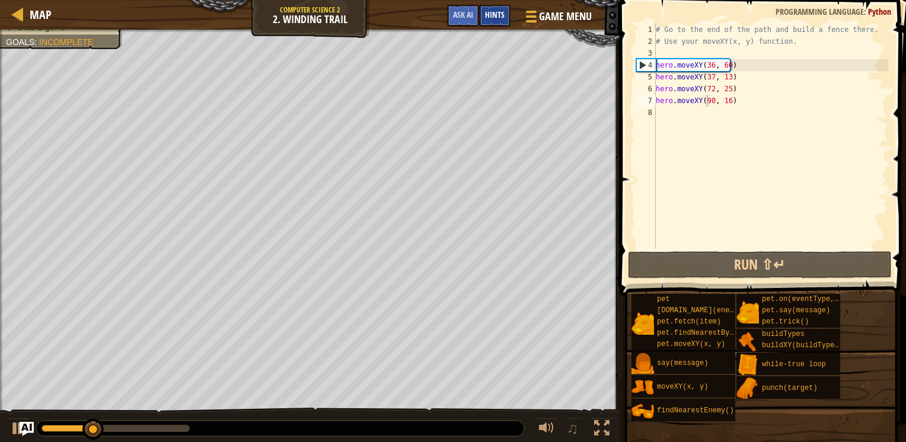
click at [498, 20] on span "Hints" at bounding box center [495, 14] width 20 height 11
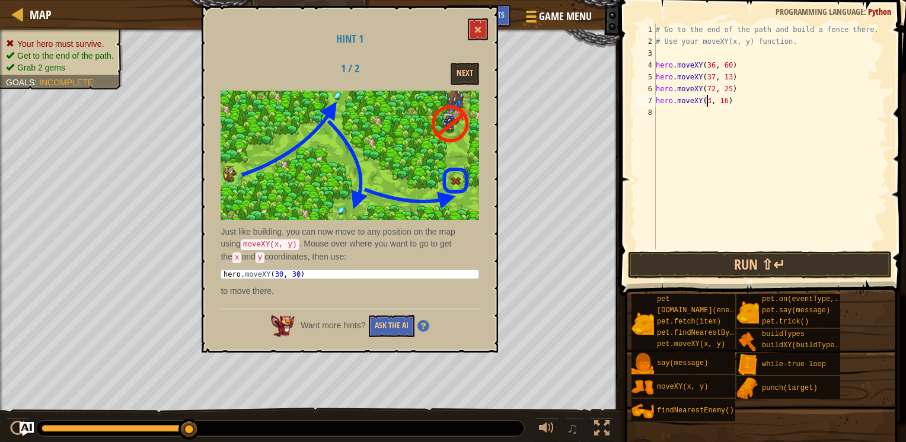
scroll to position [5, 5]
click at [727, 100] on div "# Go to the end of the path and build a fence there. # Use your moveXY(x, y) fu…" at bounding box center [770, 148] width 235 height 249
type textarea "hero.moveXY(30, 30)"
click at [676, 264] on button "Run ⇧↵" at bounding box center [760, 264] width 264 height 27
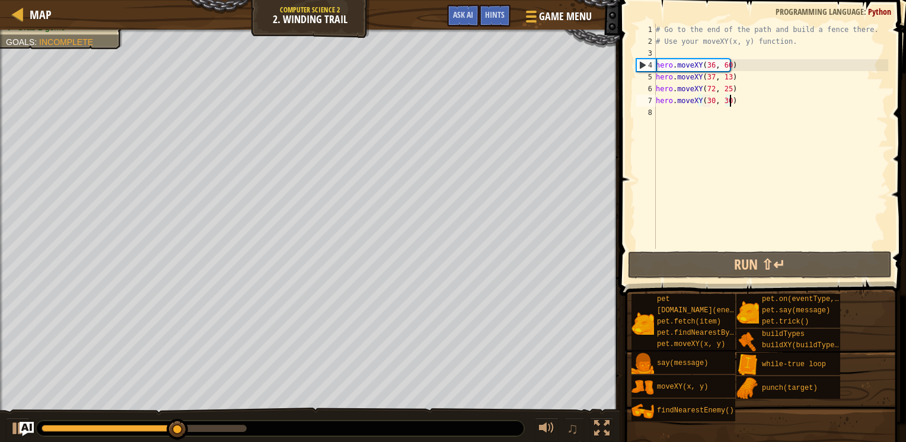
scroll to position [5, 0]
drag, startPoint x: 740, startPoint y: 97, endPoint x: 729, endPoint y: 97, distance: 11.9
click at [729, 97] on div "# Go to the end of the path and build a fence there. # Use your moveXY(x, y) fu…" at bounding box center [770, 148] width 235 height 249
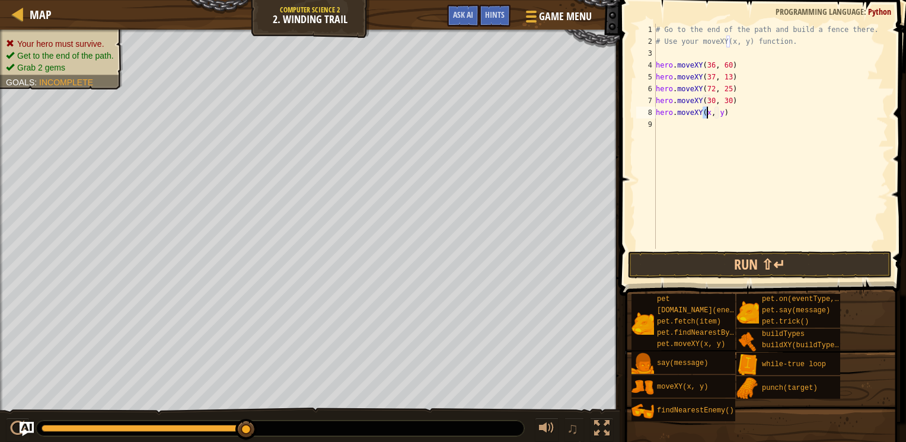
scroll to position [5, 4]
click at [719, 113] on div "# Go to the end of the path and build a fence there. # Use your moveXY(x, y) fu…" at bounding box center [770, 148] width 235 height 249
type textarea "hero.moveXY(0, 28)"
click at [673, 254] on button "Run ⇧↵" at bounding box center [760, 264] width 264 height 27
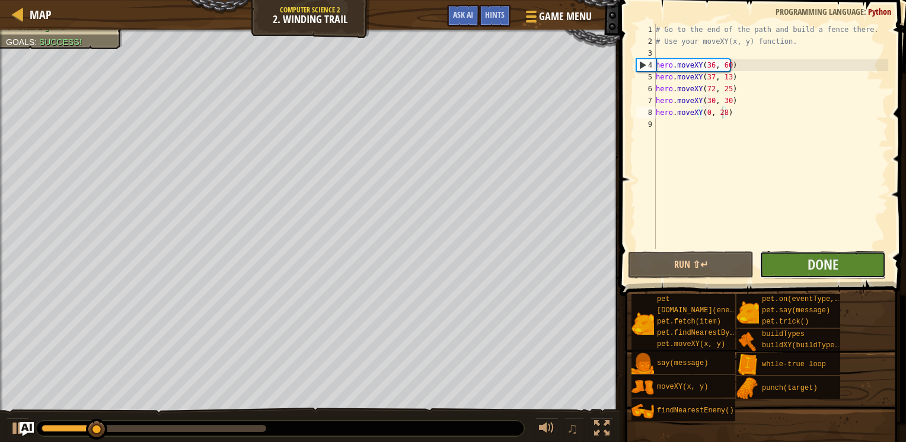
click at [783, 261] on button "Done" at bounding box center [822, 264] width 126 height 27
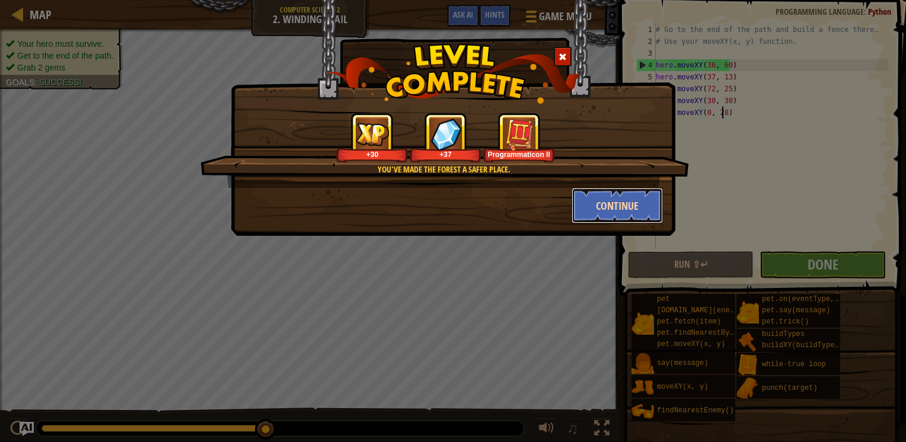
click at [622, 190] on button "Continue" at bounding box center [617, 206] width 92 height 36
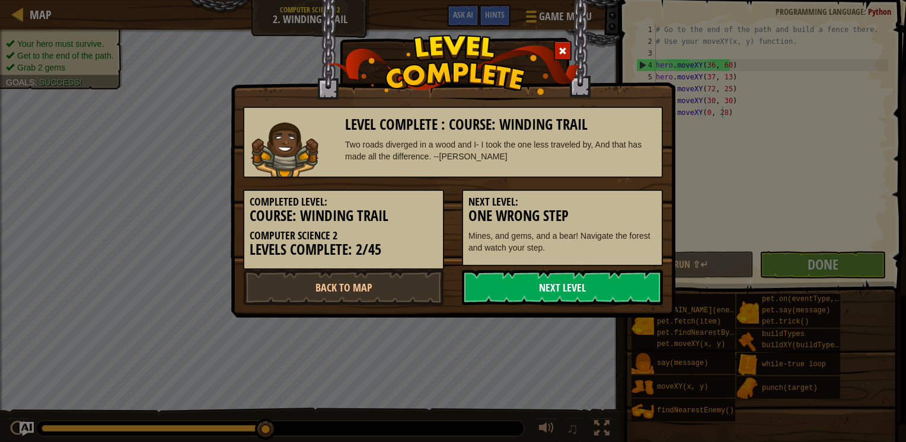
click at [520, 296] on link "Next Level" at bounding box center [562, 288] width 201 height 36
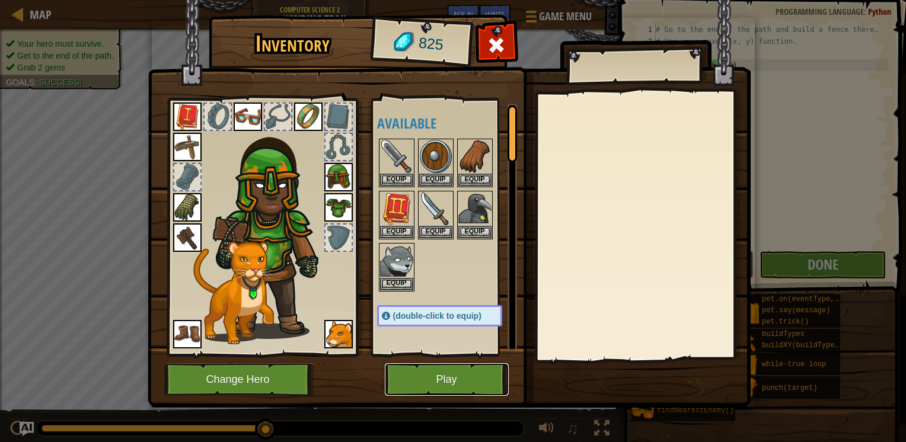
click at [453, 375] on button "Play" at bounding box center [447, 379] width 124 height 33
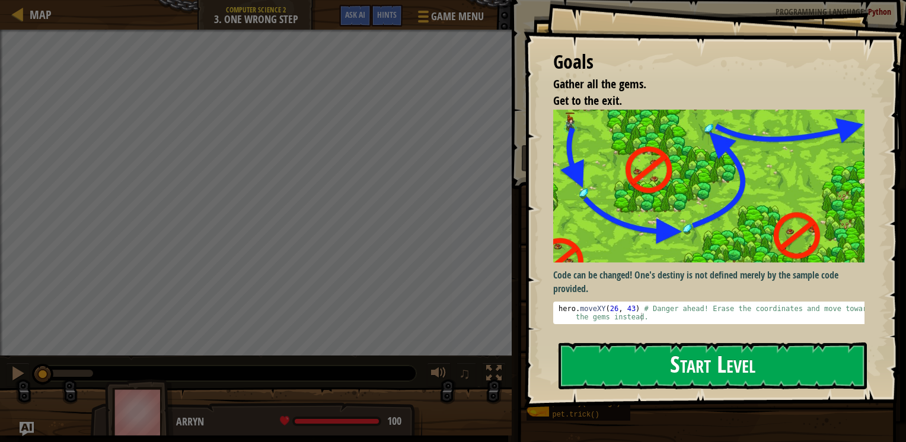
click at [617, 376] on button "Start Level" at bounding box center [712, 366] width 308 height 47
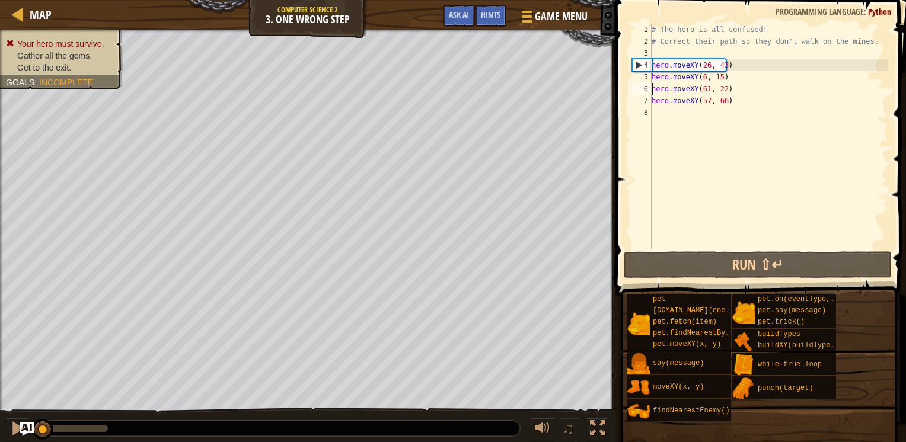
type textarea "hero.moveXY(26, 43)"
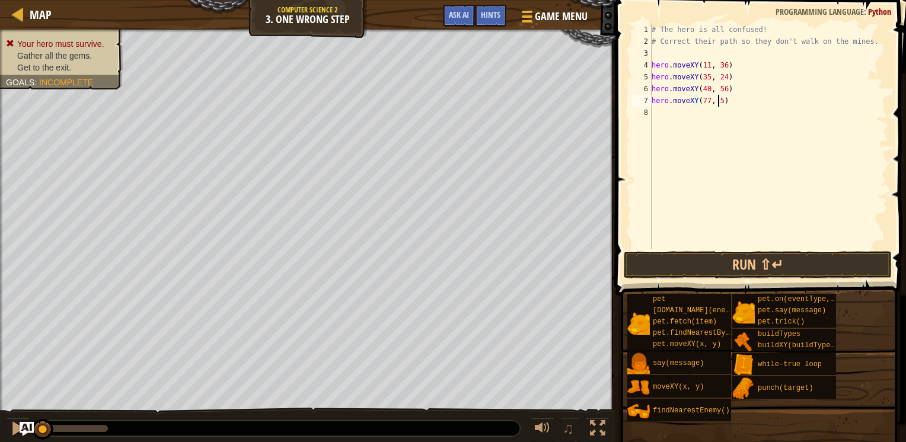
scroll to position [5, 5]
type textarea "hero.moveXY(77, 58)"
click at [735, 106] on div "# The hero is all confused! # Correct their path so they don't walk on the mine…" at bounding box center [768, 148] width 239 height 249
type textarea "hero.moveXY(90, 61)"
click at [744, 262] on button "Run ⇧↵" at bounding box center [758, 264] width 268 height 27
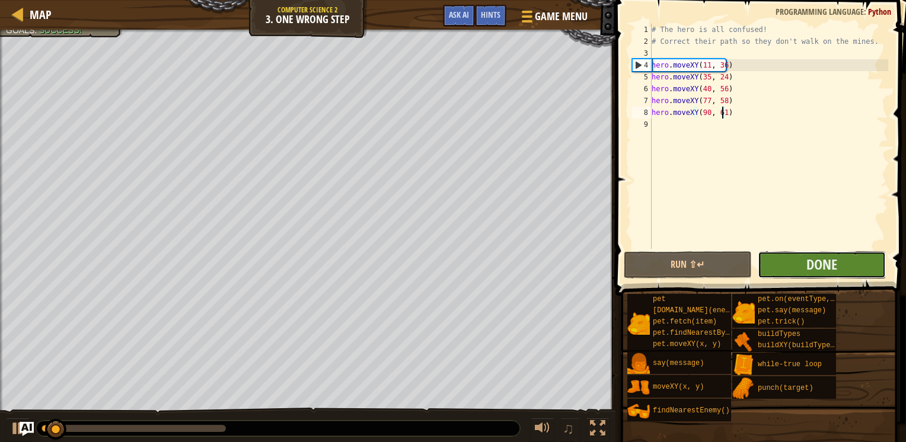
click at [804, 267] on button "Done" at bounding box center [822, 264] width 128 height 27
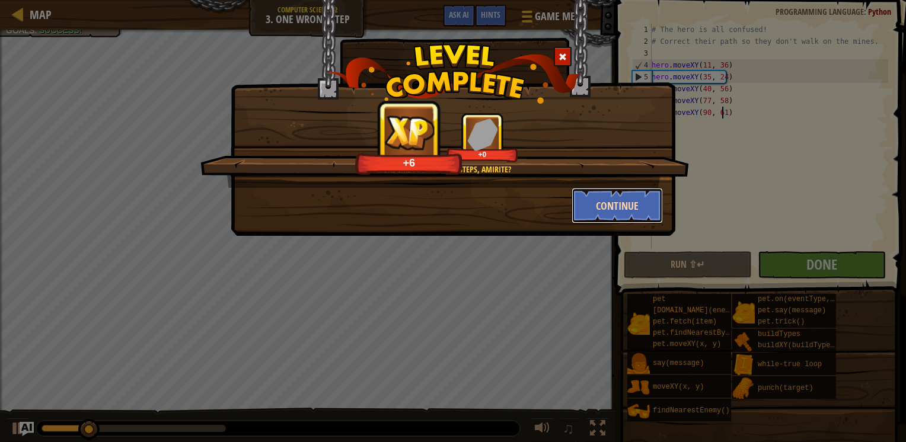
click at [589, 205] on button "Continue" at bounding box center [617, 206] width 92 height 36
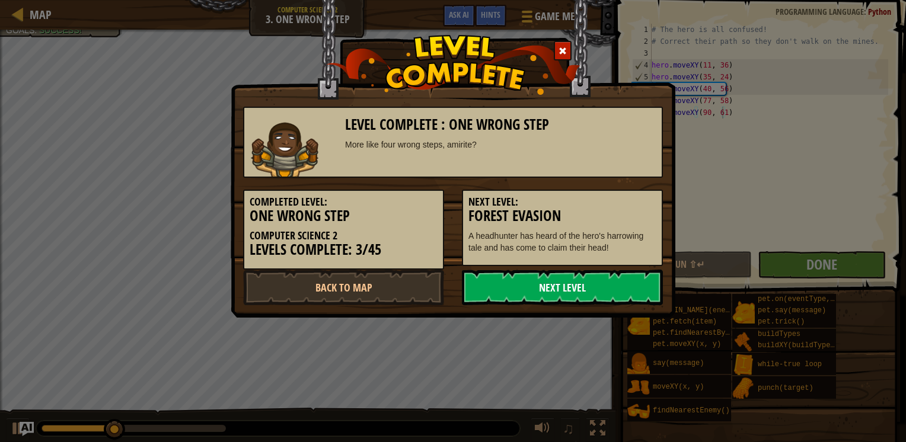
click at [515, 293] on link "Next Level" at bounding box center [562, 288] width 201 height 36
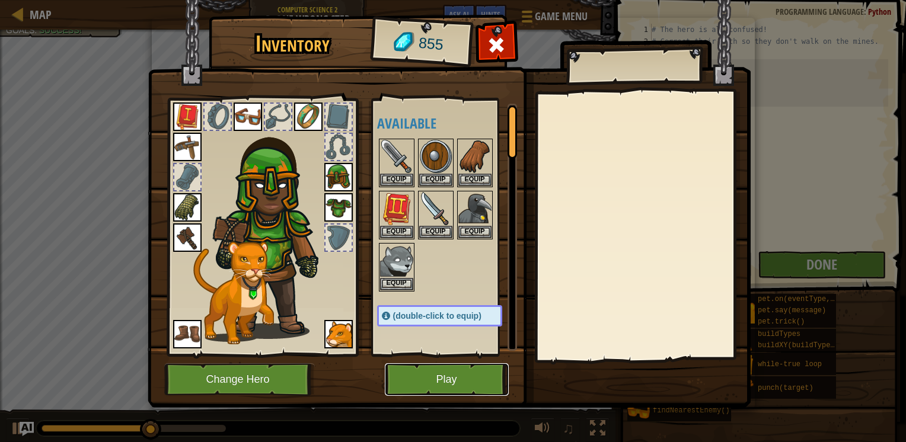
click at [435, 379] on button "Play" at bounding box center [447, 379] width 124 height 33
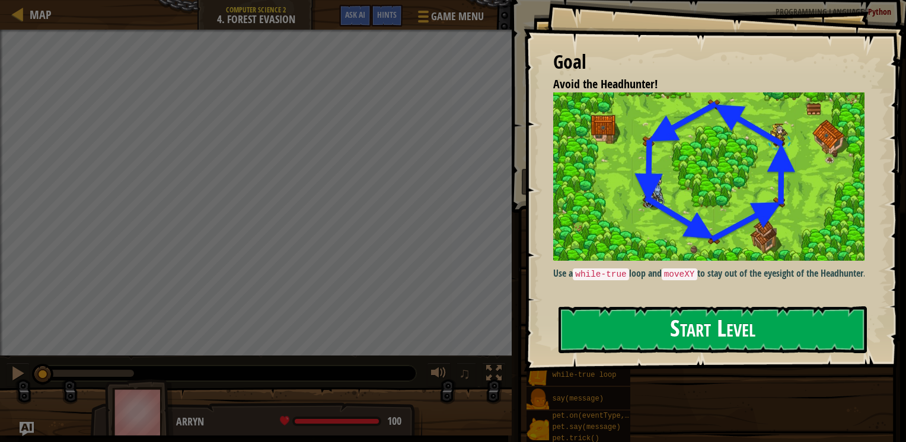
click at [677, 338] on button "Start Level" at bounding box center [712, 329] width 308 height 47
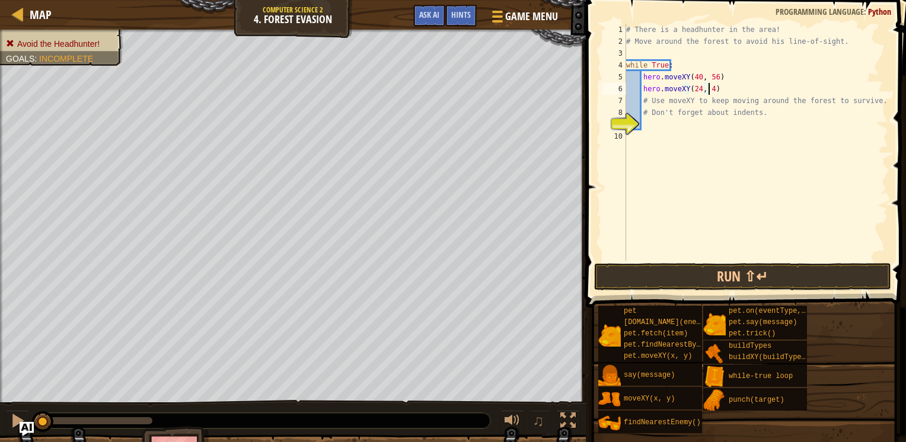
scroll to position [5, 7]
click at [742, 95] on div "# There is a headhunter in the area! # Move around the forest to avoid his line…" at bounding box center [756, 154] width 264 height 261
drag, startPoint x: 736, startPoint y: 93, endPoint x: 742, endPoint y: 95, distance: 6.2
click at [742, 95] on div "# There is a headhunter in the area! # Move around the forest to avoid his line…" at bounding box center [756, 154] width 264 height 261
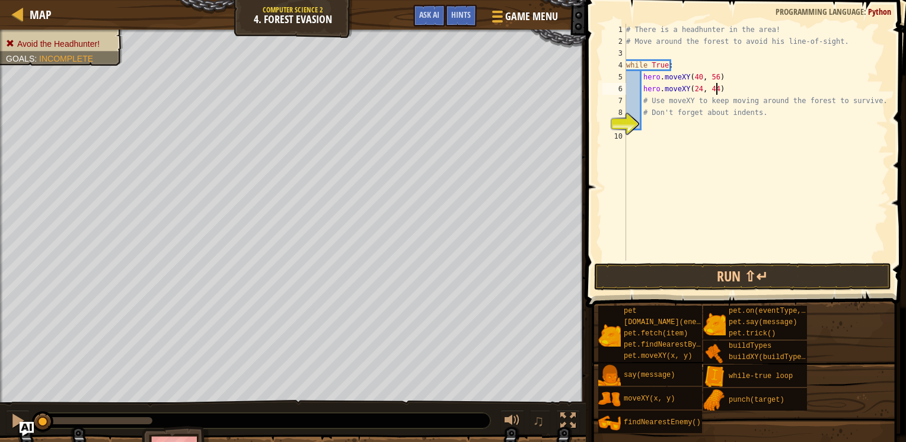
click at [728, 89] on div "# There is a headhunter in the area! # Move around the forest to avoid his line…" at bounding box center [756, 154] width 264 height 261
type textarea "hero.moveXY(24, 44)"
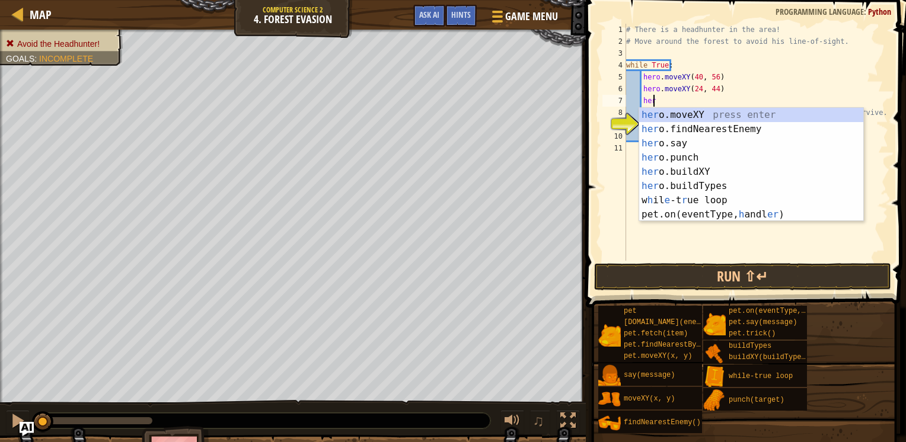
scroll to position [5, 1]
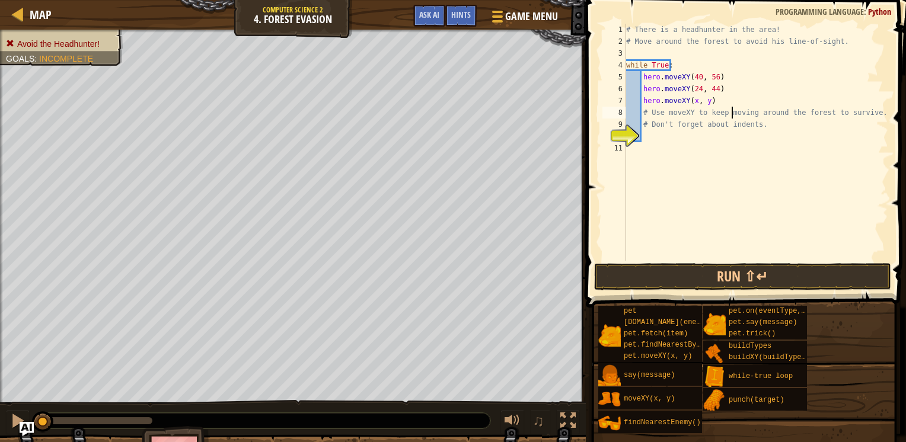
click at [732, 107] on div "# There is a headhunter in the area! # Move around the forest to avoid his line…" at bounding box center [756, 154] width 264 height 261
drag, startPoint x: 716, startPoint y: 100, endPoint x: 732, endPoint y: 107, distance: 17.0
click at [732, 107] on div "# There is a headhunter in the area! # Move around the forest to avoid his line…" at bounding box center [756, 154] width 264 height 261
click at [714, 98] on div "# There is a headhunter in the area! # Move around the forest to avoid his line…" at bounding box center [756, 154] width 264 height 261
type textarea "hero.moveXY(x, y)"
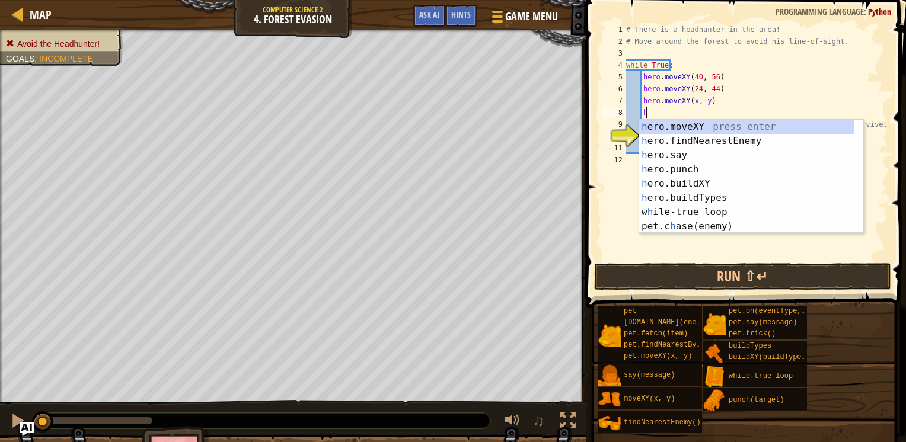
scroll to position [5, 1]
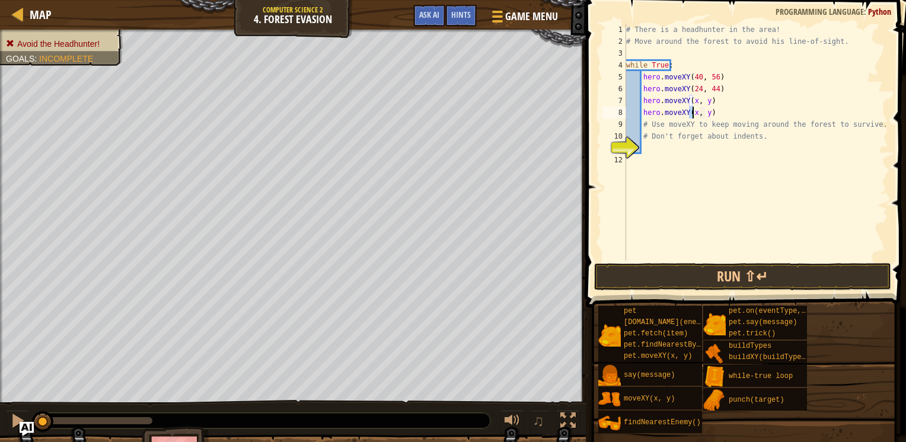
click at [716, 120] on div "# There is a headhunter in the area! # Move around the forest to avoid his line…" at bounding box center [756, 154] width 264 height 261
click at [713, 111] on div "# There is a headhunter in the area! # Move around the forest to avoid his line…" at bounding box center [756, 154] width 264 height 261
type textarea "hero.moveXY(x, y)"
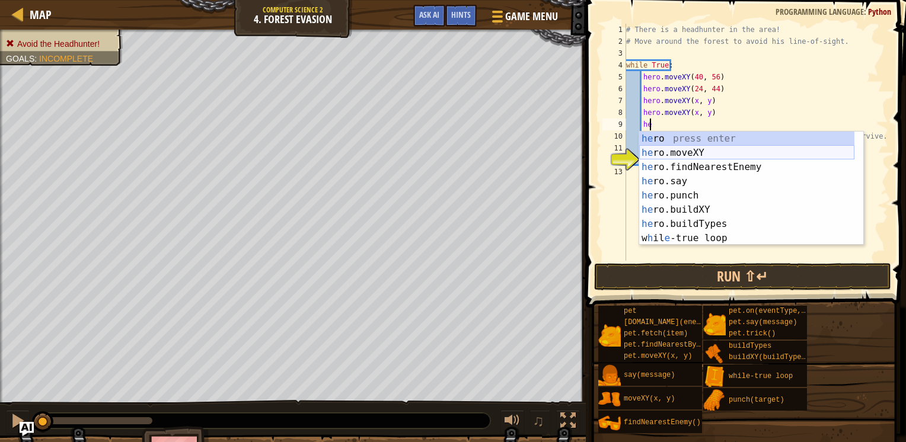
click at [716, 157] on div "he ro press enter he ro.moveXY press enter he ro.findNearestEnemy press enter h…" at bounding box center [746, 203] width 215 height 142
type textarea "hero.moveXY(x, y)"
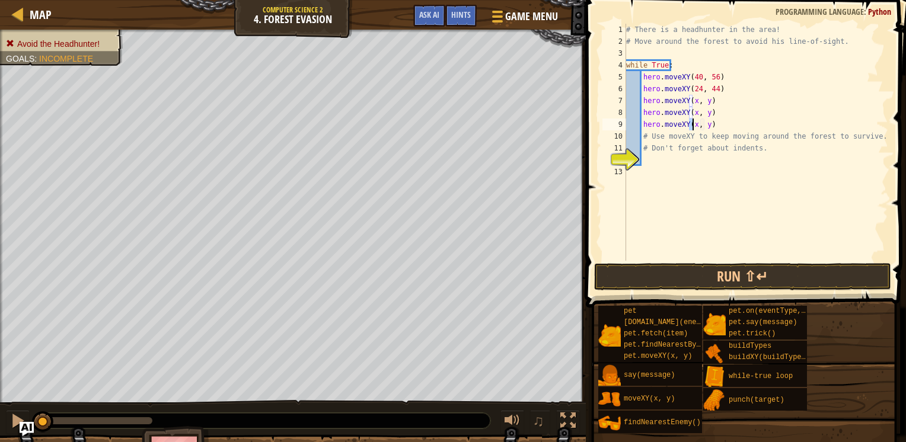
click at [726, 127] on div "# There is a headhunter in the area! # Move around the forest to avoid his line…" at bounding box center [756, 154] width 264 height 261
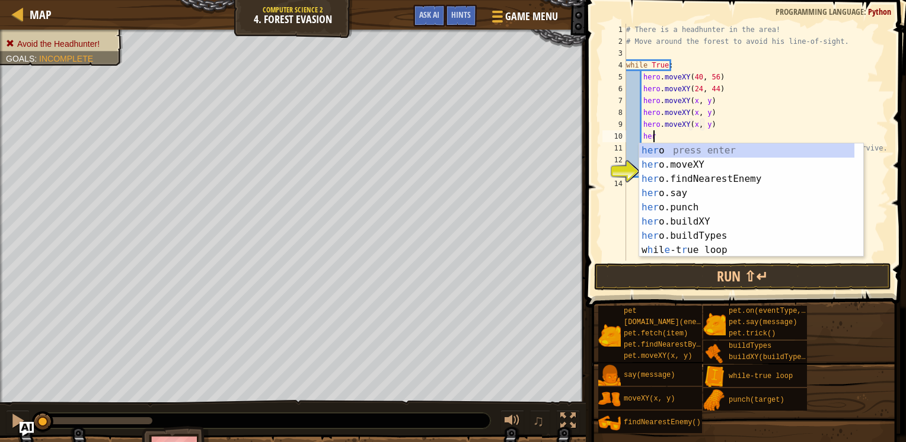
scroll to position [5, 1]
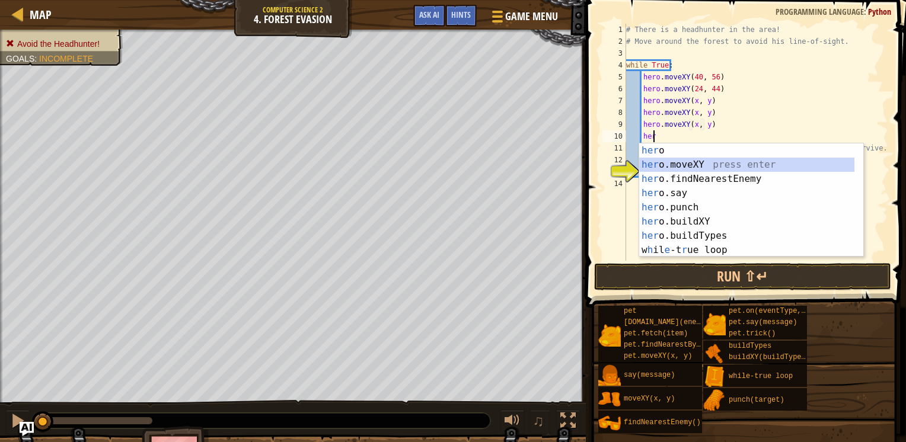
click at [695, 165] on div "her o press enter her o.moveXY press enter her o.findNearestEnemy press enter h…" at bounding box center [746, 214] width 215 height 142
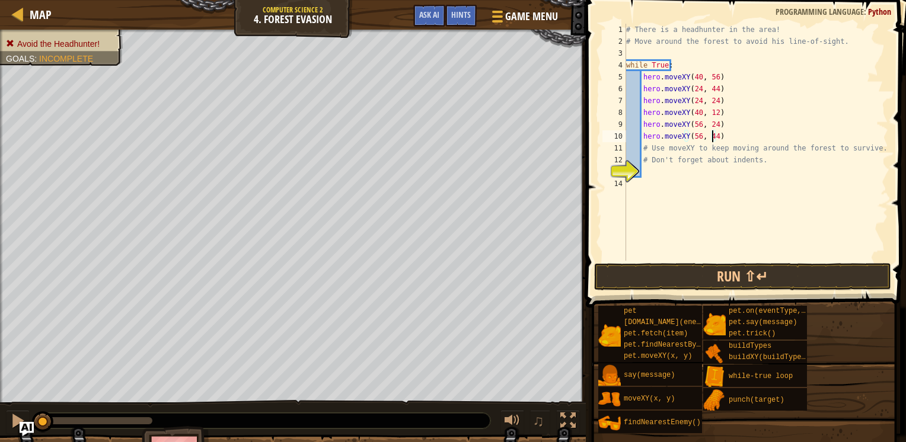
scroll to position [5, 7]
type textarea "hero.moveXY(56, 44)"
click at [625, 278] on button "Run ⇧↵" at bounding box center [742, 276] width 297 height 27
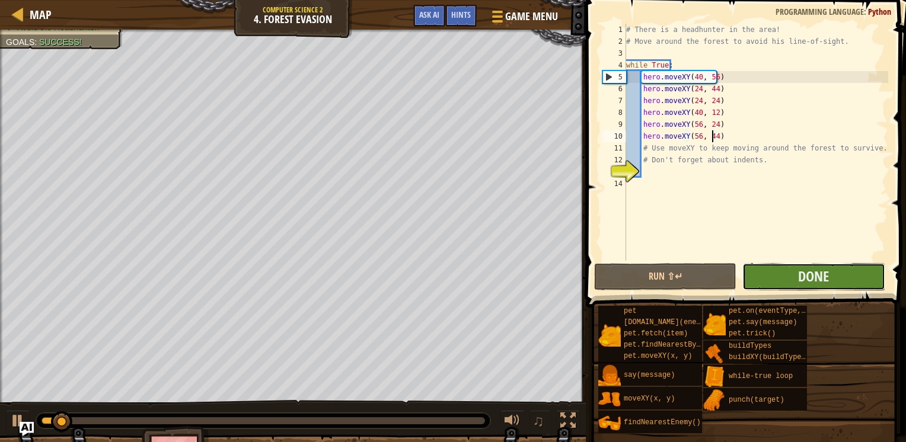
click at [774, 277] on button "Done" at bounding box center [813, 276] width 142 height 27
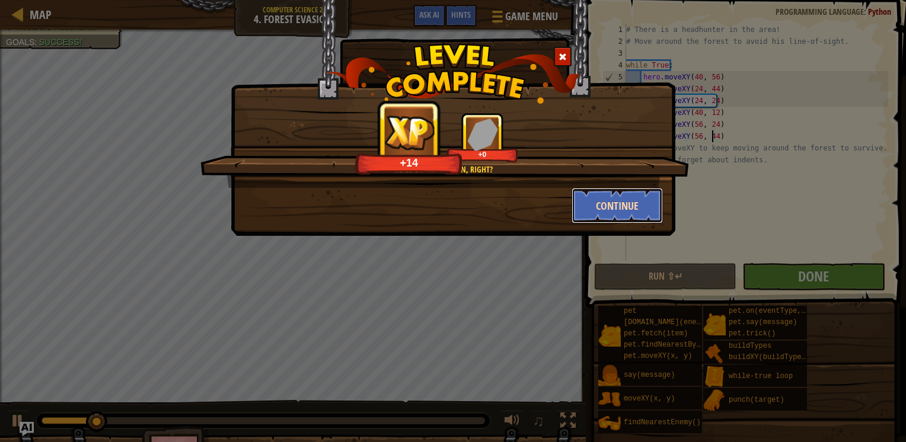
click at [612, 203] on button "Continue" at bounding box center [617, 206] width 92 height 36
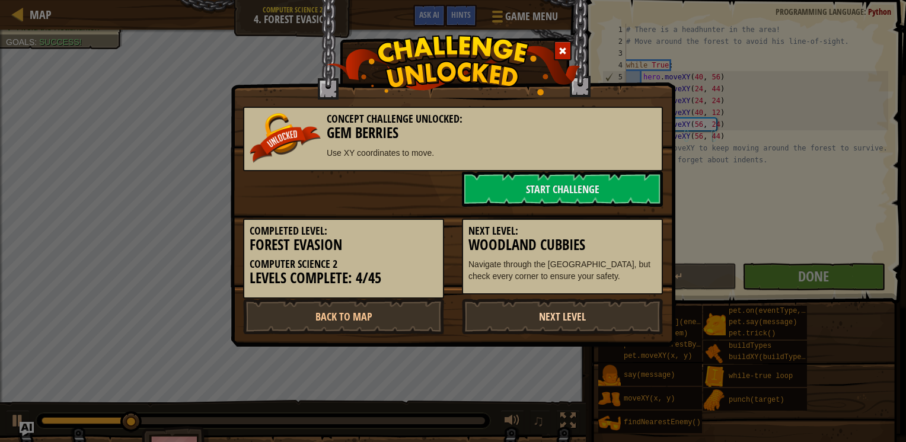
click at [515, 324] on link "Next Level" at bounding box center [562, 317] width 201 height 36
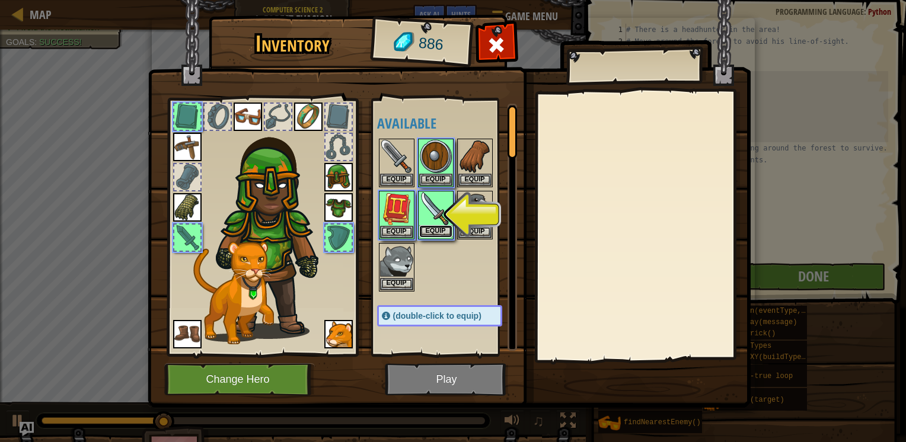
click at [435, 229] on button "Equip" at bounding box center [435, 231] width 33 height 12
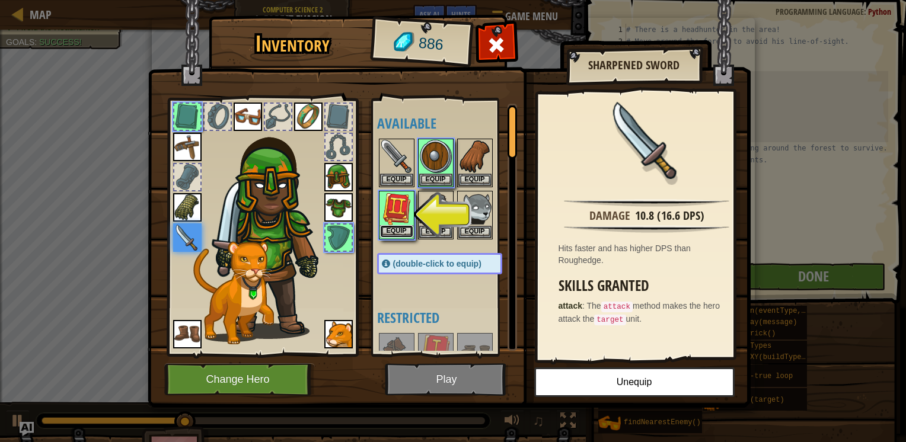
click at [393, 229] on button "Equip" at bounding box center [396, 231] width 33 height 12
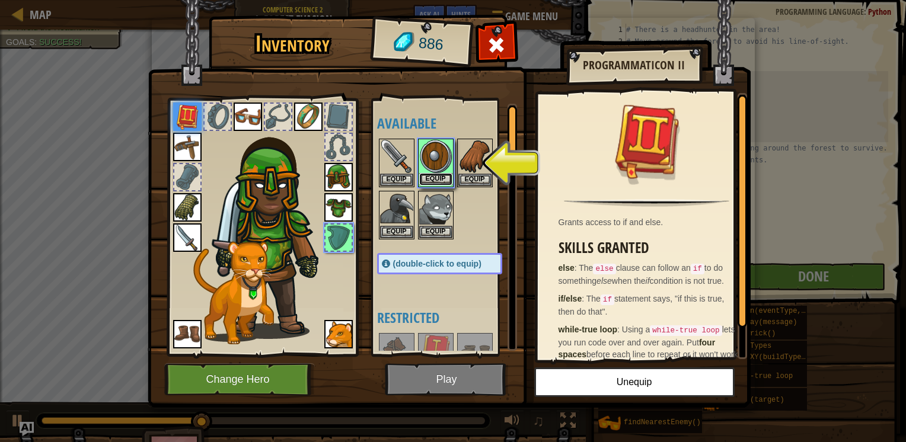
click at [432, 178] on button "Equip" at bounding box center [435, 179] width 33 height 12
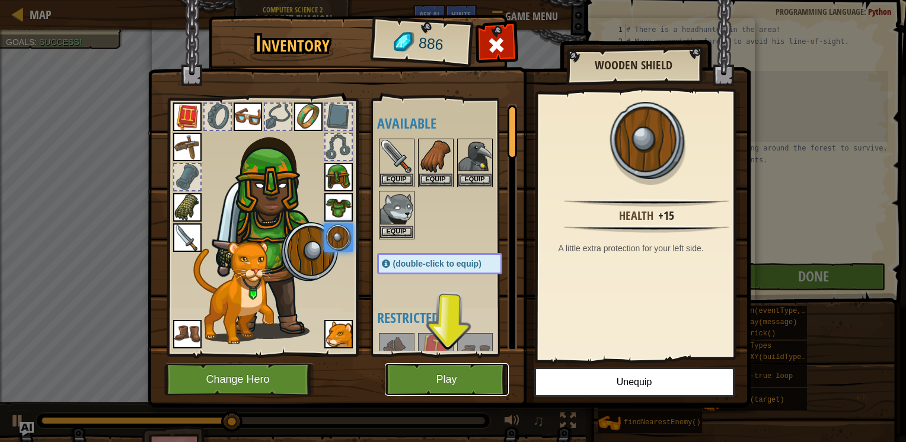
click at [485, 369] on button "Play" at bounding box center [447, 379] width 124 height 33
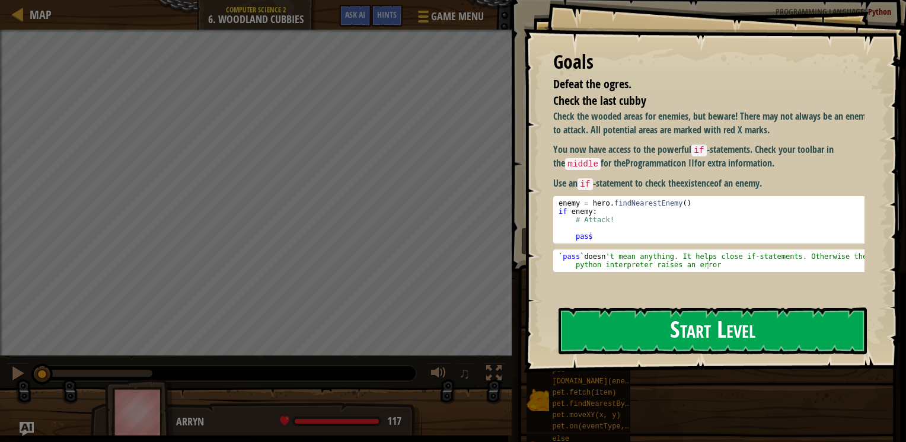
click at [660, 344] on button "Start Level" at bounding box center [712, 331] width 308 height 47
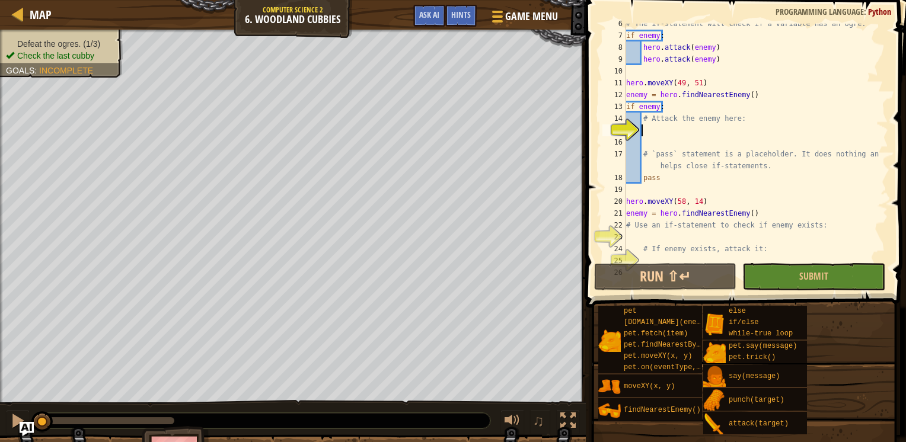
scroll to position [65, 0]
click at [781, 280] on button "Submit" at bounding box center [813, 276] width 142 height 27
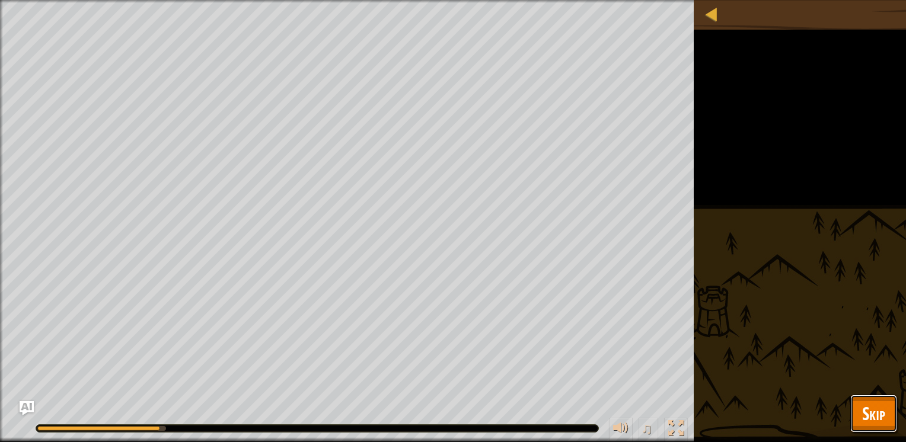
click at [882, 414] on span "Skip" at bounding box center [873, 413] width 23 height 24
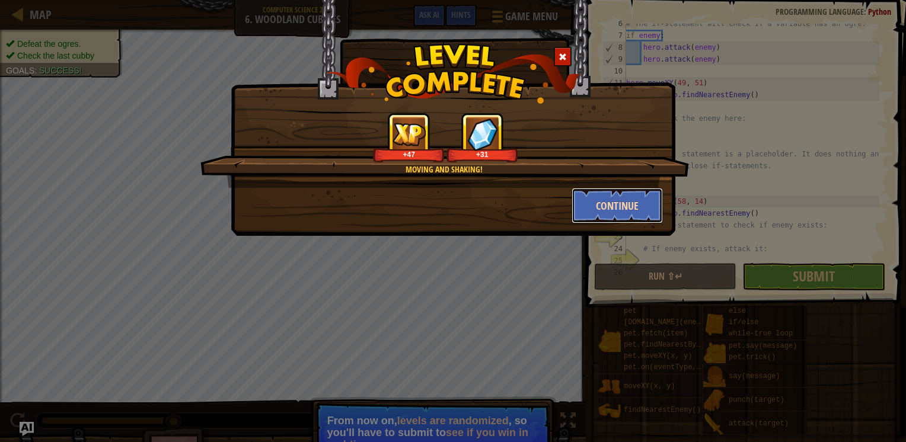
click at [615, 203] on button "Continue" at bounding box center [617, 206] width 92 height 36
